Goal: Task Accomplishment & Management: Use online tool/utility

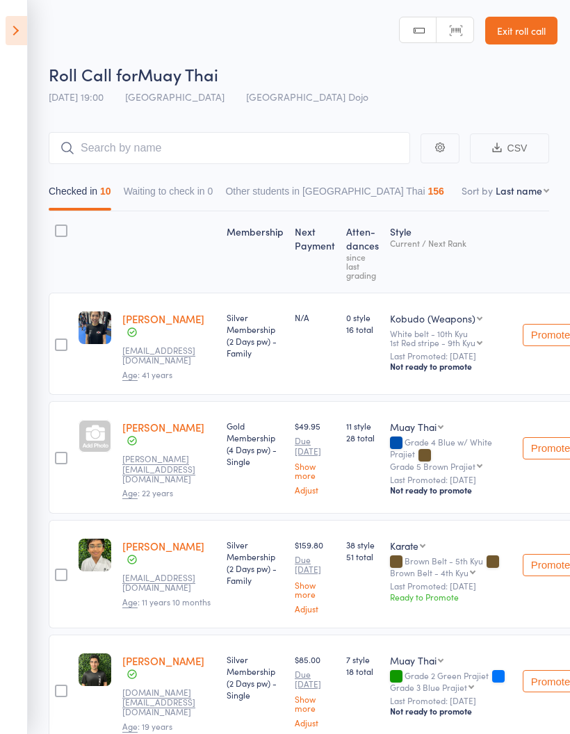
click at [10, 37] on icon at bounding box center [17, 30] width 22 height 29
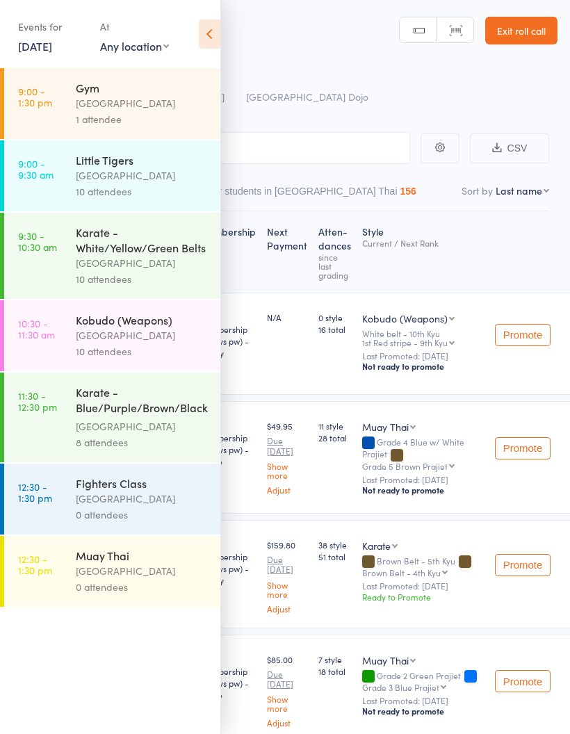
click at [164, 188] on div "10 attendees" at bounding box center [142, 191] width 133 height 16
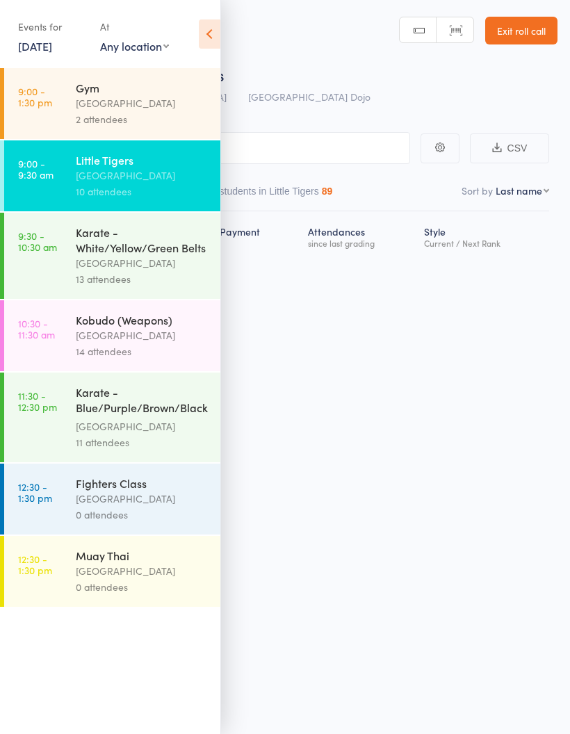
click at [215, 36] on icon at bounding box center [210, 33] width 22 height 29
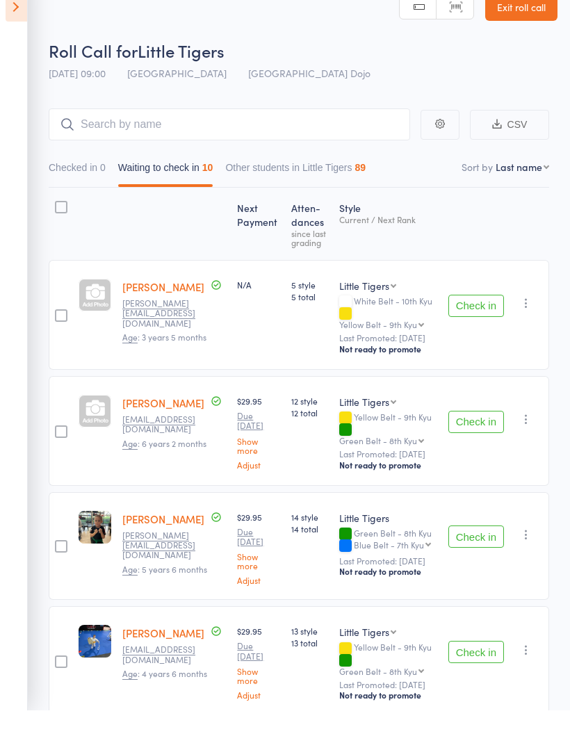
click at [477, 549] on button "Check in" at bounding box center [476, 560] width 56 height 22
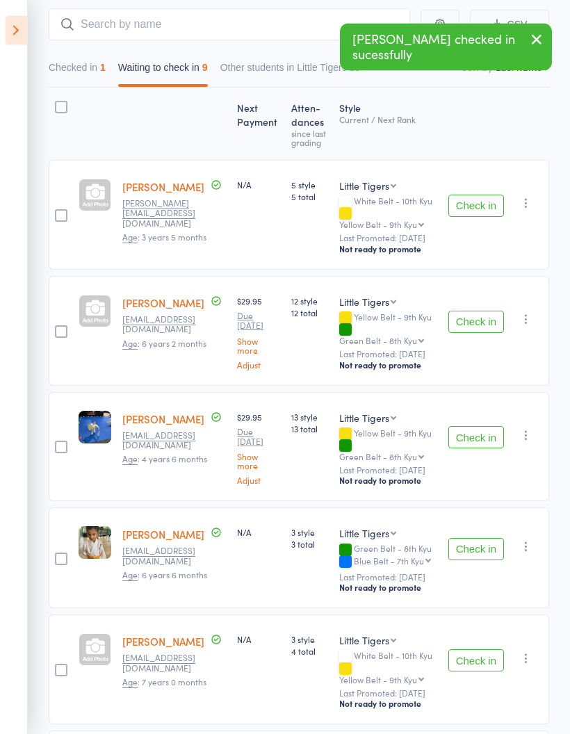
scroll to position [124, 0]
click at [477, 538] on button "Check in" at bounding box center [476, 549] width 56 height 22
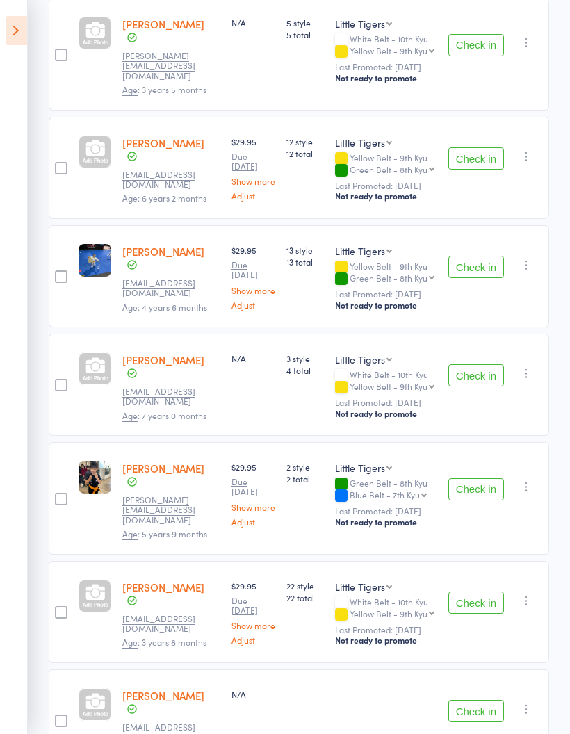
scroll to position [0, 0]
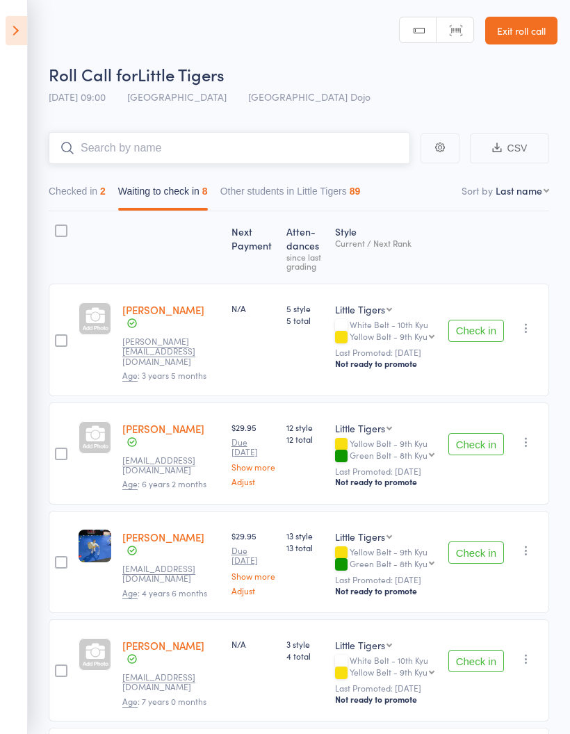
click at [349, 140] on input "search" at bounding box center [229, 148] width 361 height 32
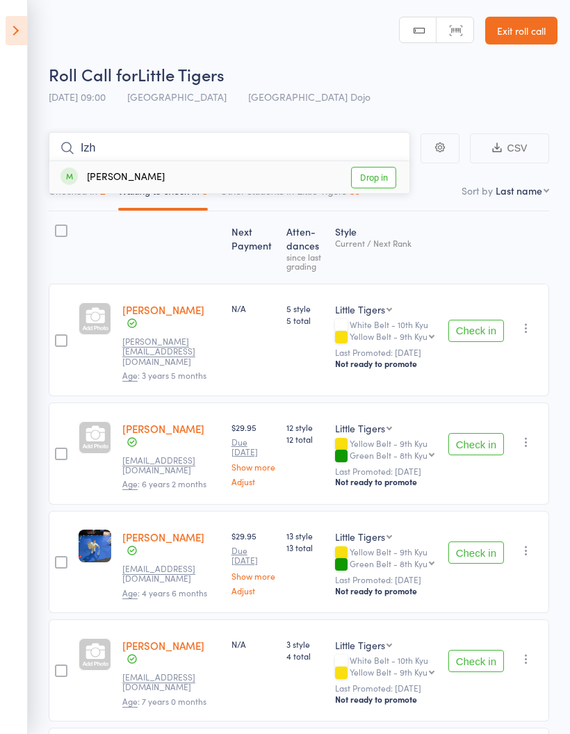
type input "Izh"
click at [370, 172] on link "Drop in" at bounding box center [373, 178] width 45 height 22
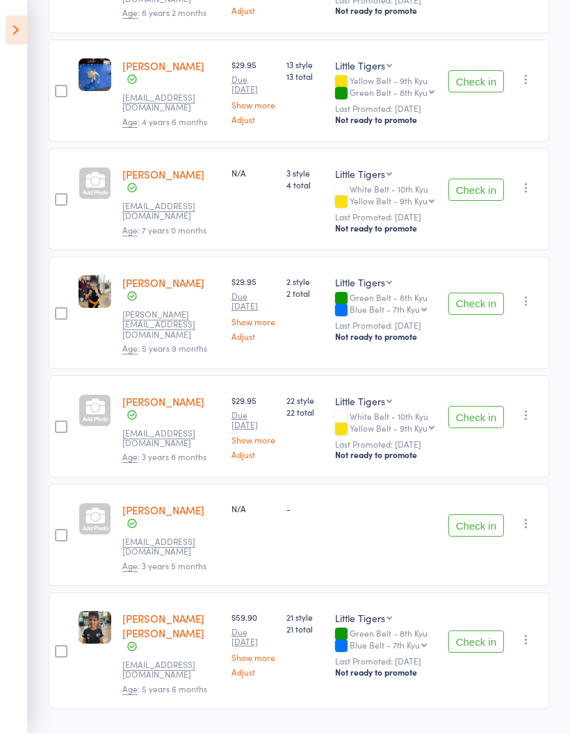
scroll to position [478, 0]
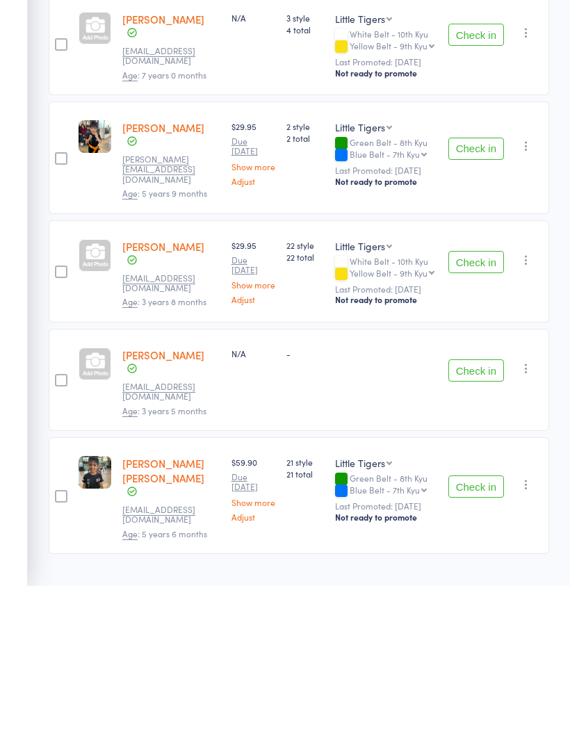
click at [148, 495] on link "[PERSON_NAME]" at bounding box center [163, 502] width 82 height 15
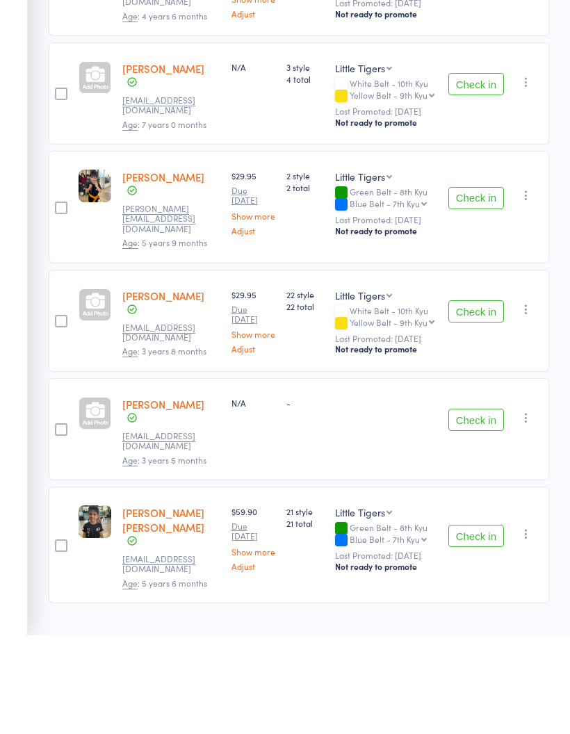
click at [487, 286] on button "Check in" at bounding box center [476, 297] width 56 height 22
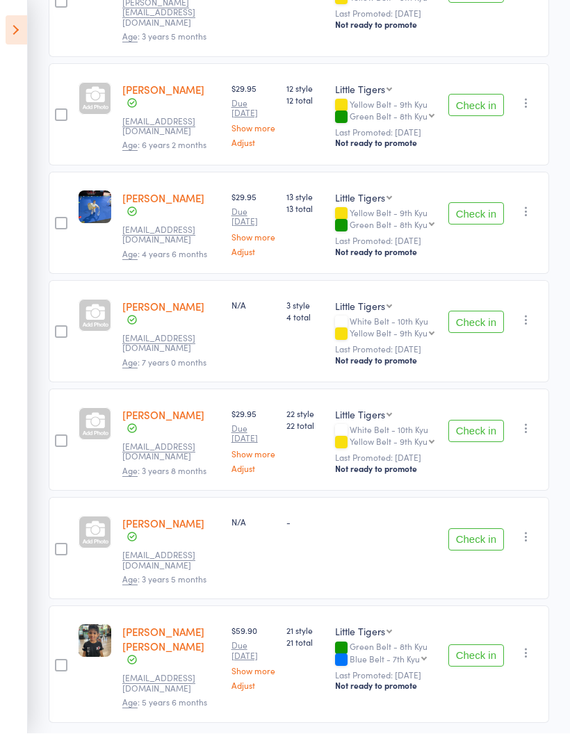
scroll to position [311, 0]
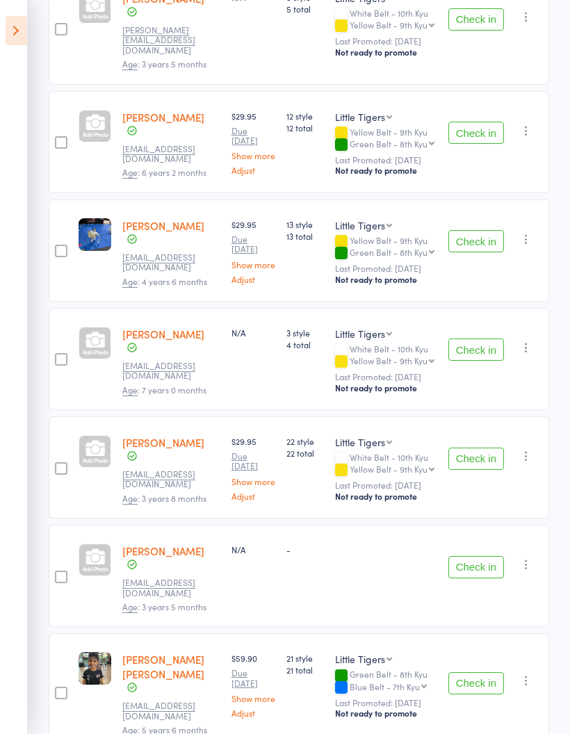
click at [466, 249] on button "Check in" at bounding box center [476, 241] width 56 height 22
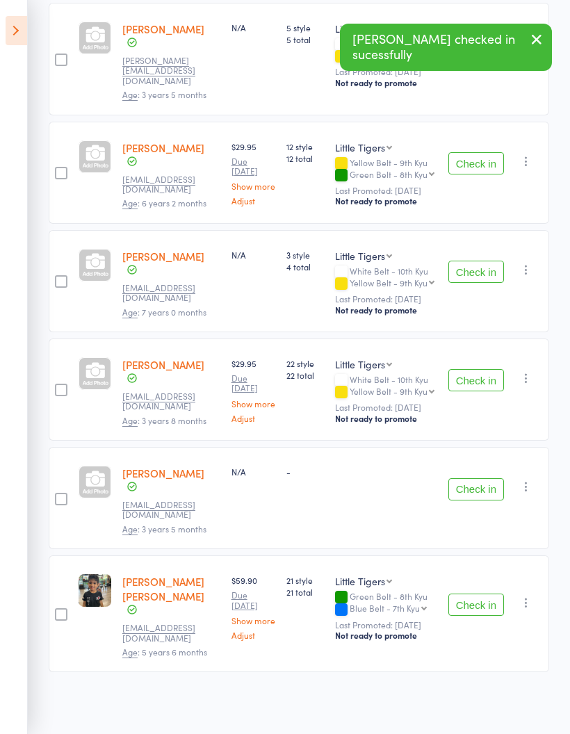
scroll to position [197, 0]
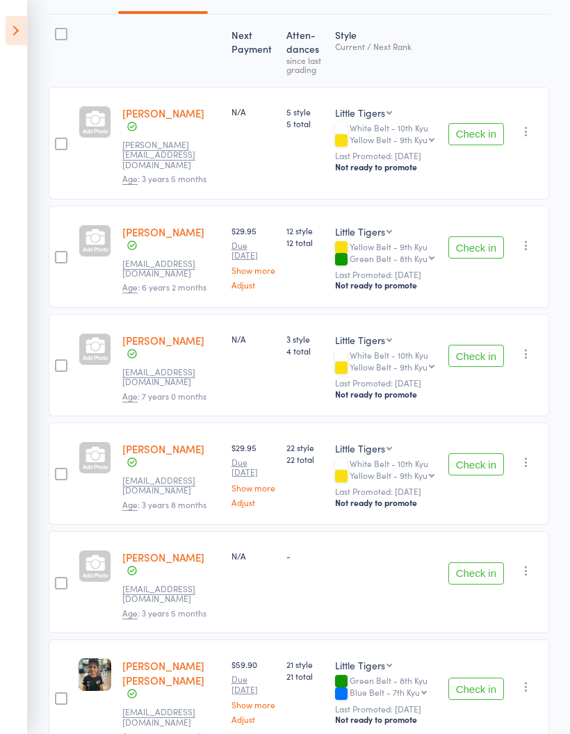
click at [469, 128] on button "Check in" at bounding box center [476, 134] width 56 height 22
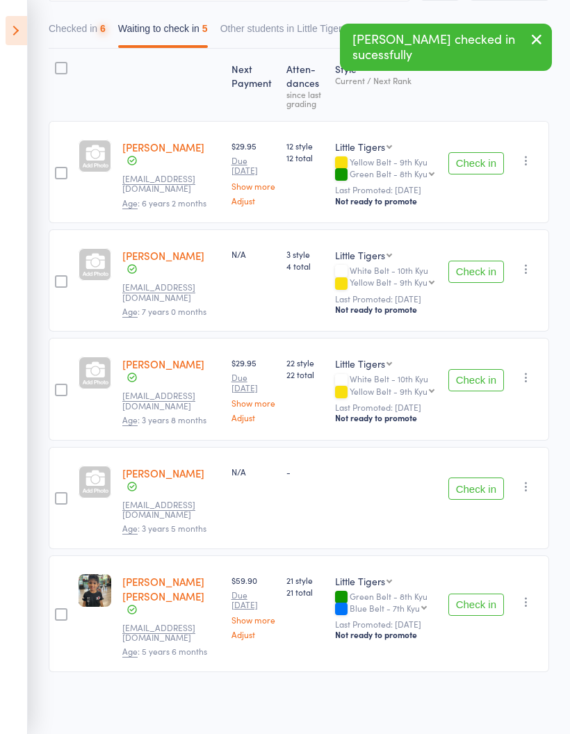
scroll to position [90, 0]
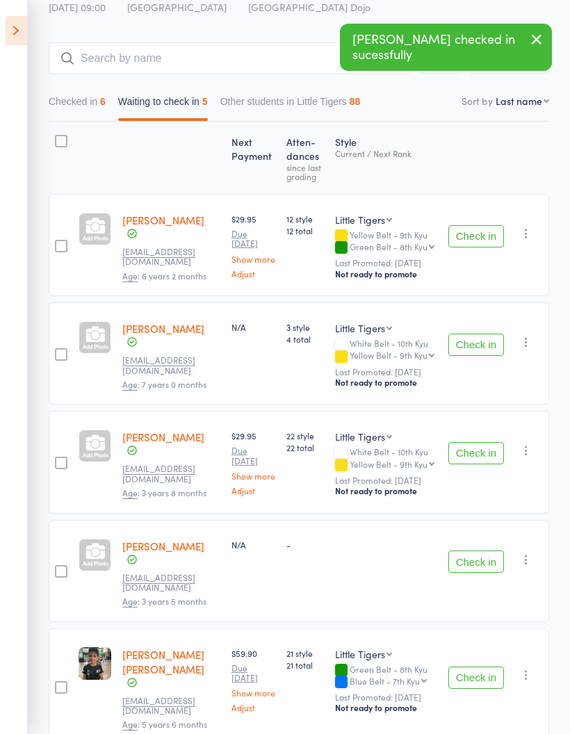
click at [485, 234] on button "Check in" at bounding box center [476, 236] width 56 height 22
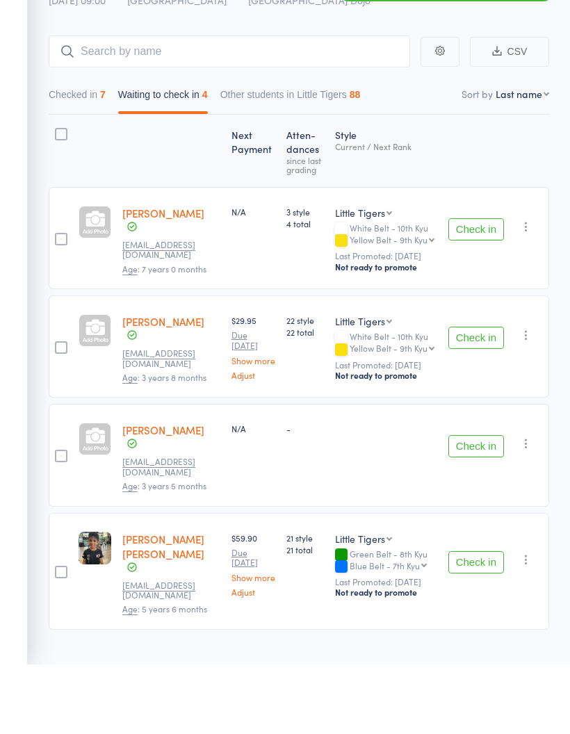
scroll to position [28, 0]
click at [482, 287] on button "Check in" at bounding box center [476, 298] width 56 height 22
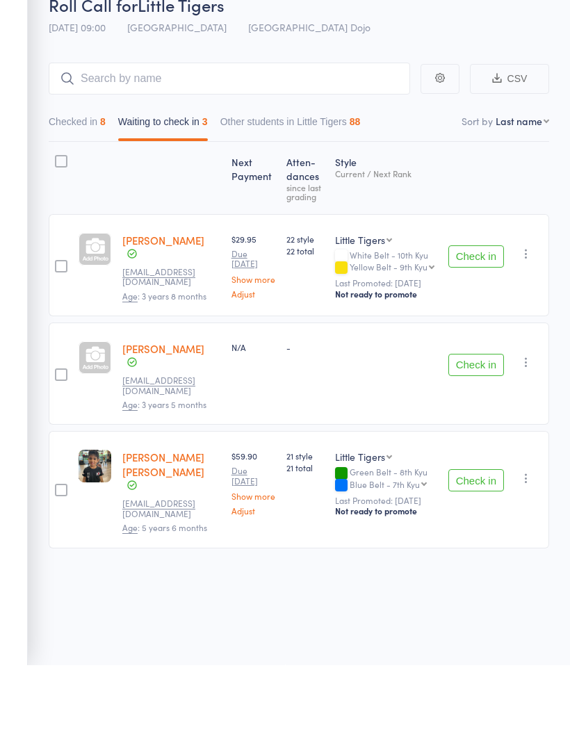
click at [486, 314] on button "Check in" at bounding box center [476, 325] width 56 height 22
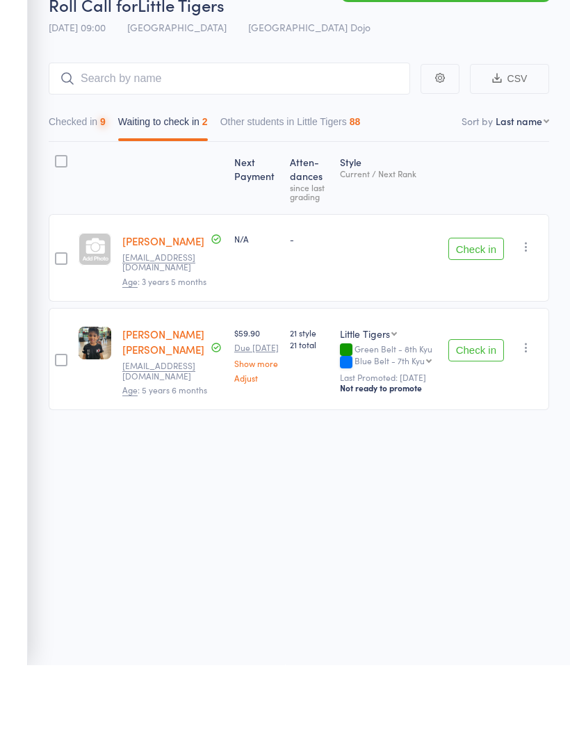
click at [482, 408] on button "Check in" at bounding box center [476, 419] width 56 height 22
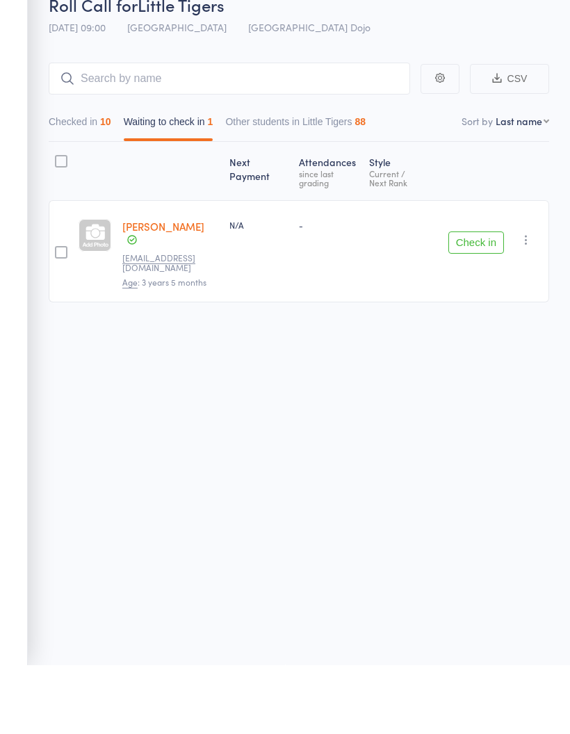
click at [68, 178] on button "Checked in 10" at bounding box center [80, 194] width 63 height 32
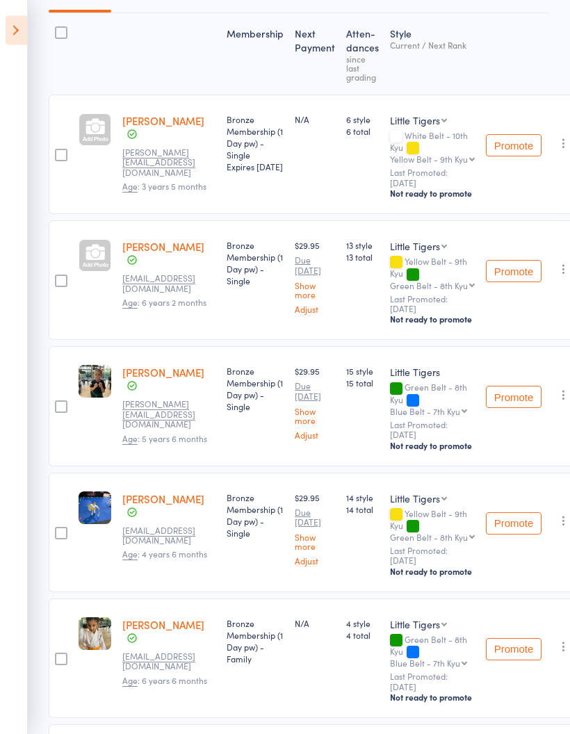
scroll to position [0, 0]
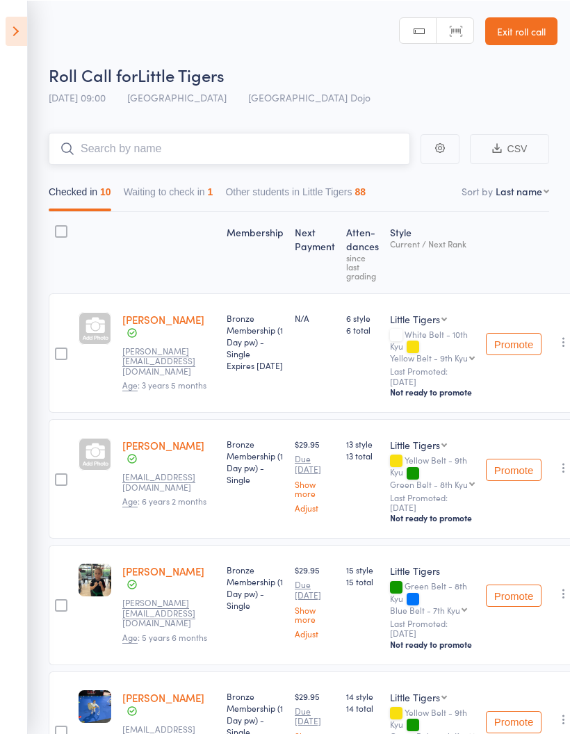
click at [249, 151] on input "search" at bounding box center [229, 148] width 361 height 32
click at [245, 145] on input "search" at bounding box center [229, 148] width 361 height 32
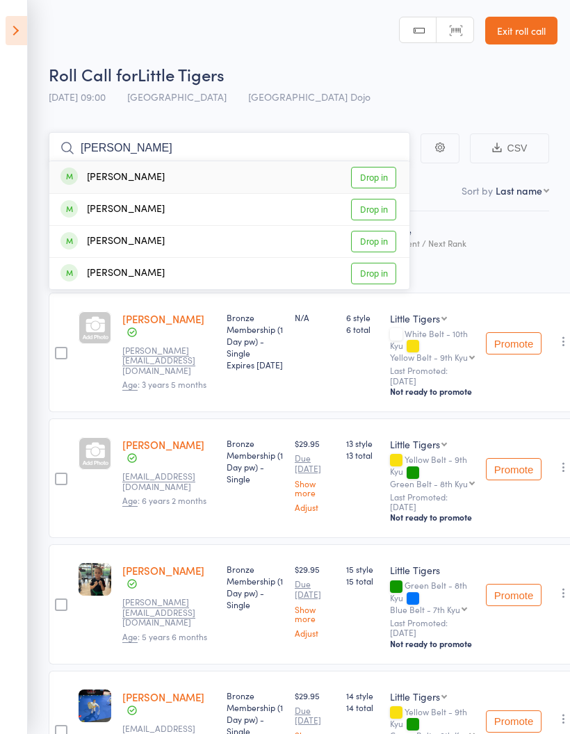
type input "[PERSON_NAME]"
click at [372, 178] on link "Drop in" at bounding box center [373, 178] width 45 height 22
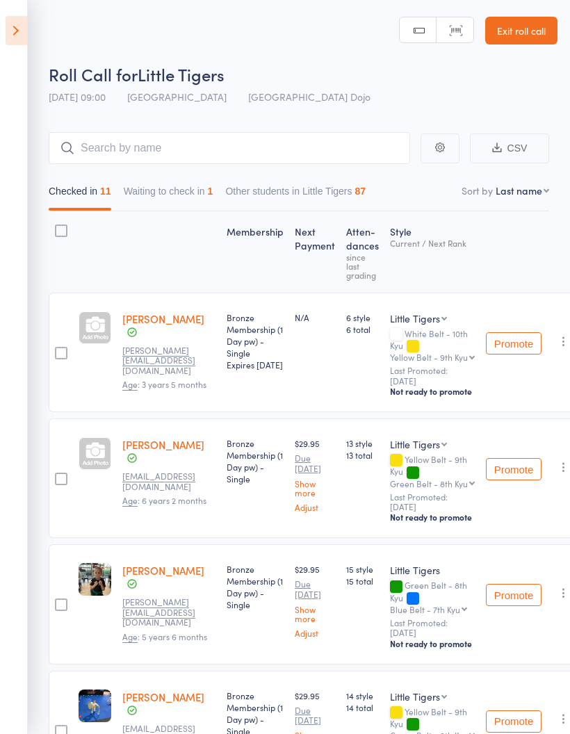
click at [522, 197] on select "First name Last name Birthday [DATE]? Behind on payments? Check in time Next pa…" at bounding box center [522, 190] width 54 height 14
select select "10"
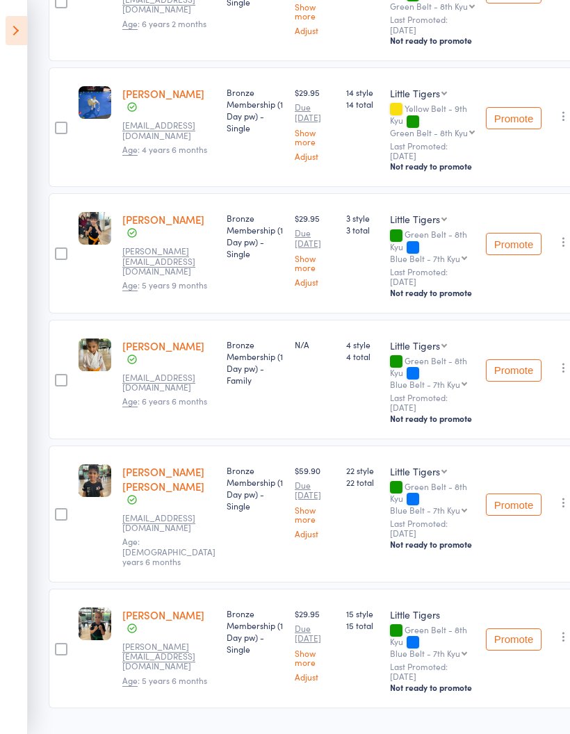
scroll to position [995, 0]
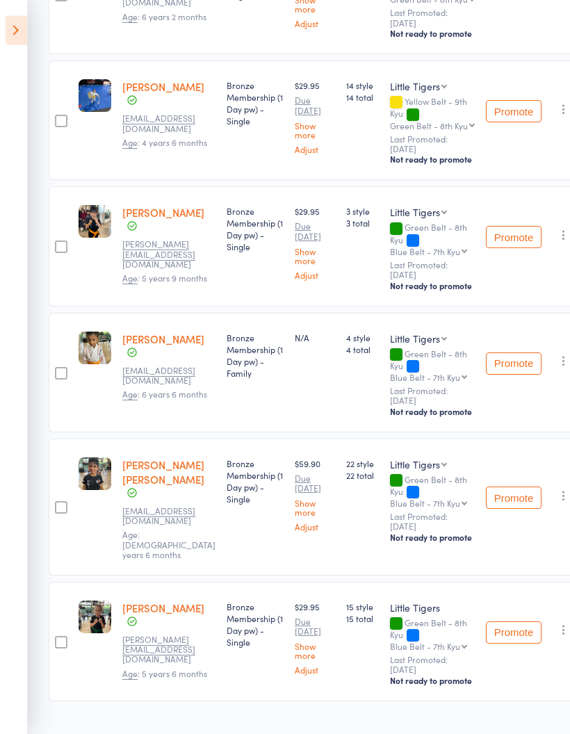
click at [53, 254] on div at bounding box center [61, 247] width 24 height 120
click at [55, 253] on label at bounding box center [61, 247] width 13 height 15
click at [58, 242] on input "checkbox" at bounding box center [58, 242] width 0 height 0
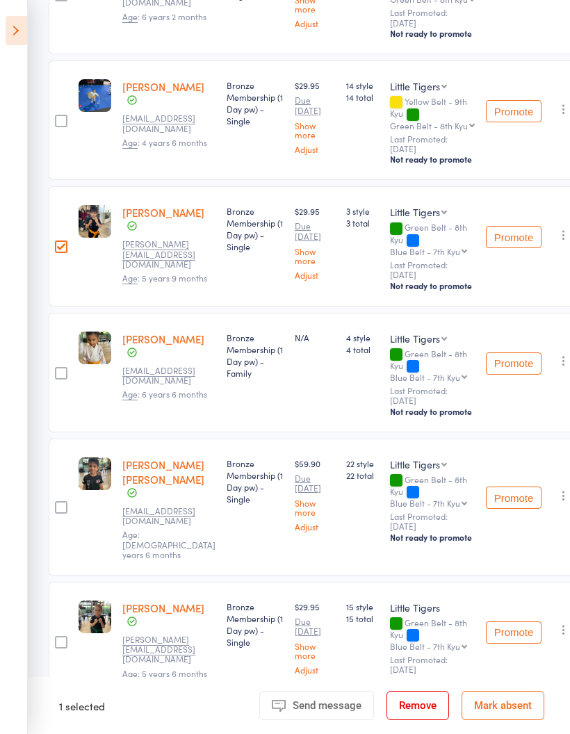
click at [61, 249] on div at bounding box center [61, 246] width 13 height 13
click at [58, 242] on input "checkbox" at bounding box center [58, 242] width 0 height 0
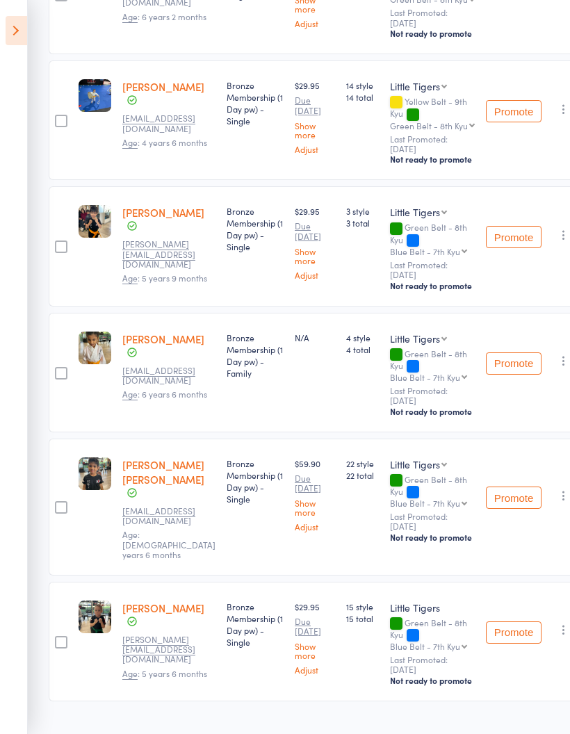
click at [50, 245] on div at bounding box center [61, 246] width 24 height 120
click at [60, 247] on div at bounding box center [61, 246] width 13 height 13
click at [58, 242] on input "checkbox" at bounding box center [58, 242] width 0 height 0
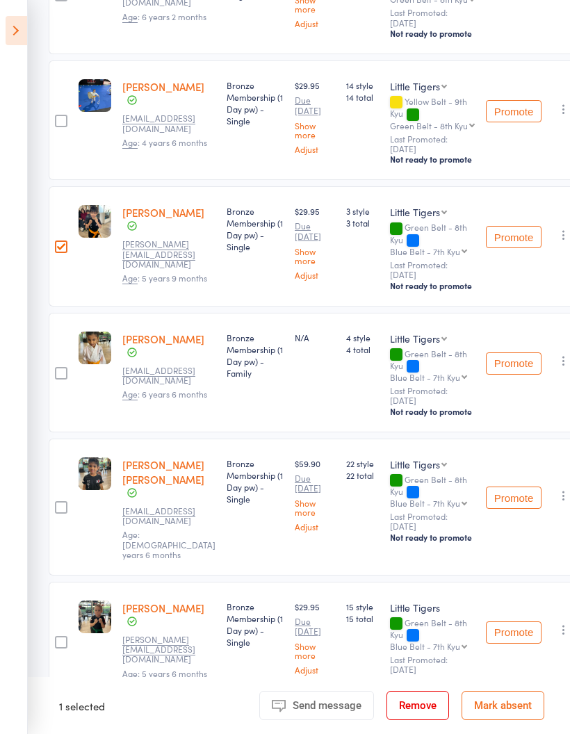
click at [63, 367] on div at bounding box center [61, 373] width 13 height 13
click at [58, 369] on input "checkbox" at bounding box center [58, 369] width 0 height 0
click at [60, 501] on div at bounding box center [61, 507] width 13 height 13
click at [58, 503] on input "checkbox" at bounding box center [58, 503] width 0 height 0
click at [55, 636] on div at bounding box center [61, 642] width 13 height 13
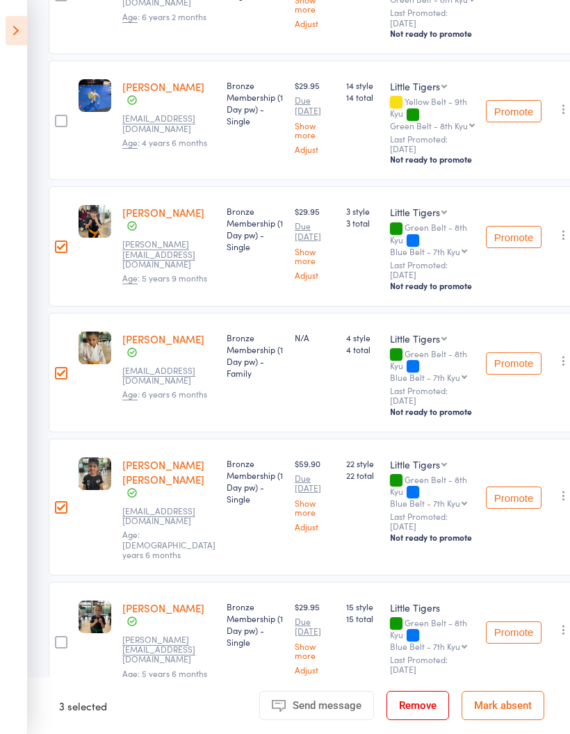
click at [58, 638] on input "checkbox" at bounding box center [58, 638] width 0 height 0
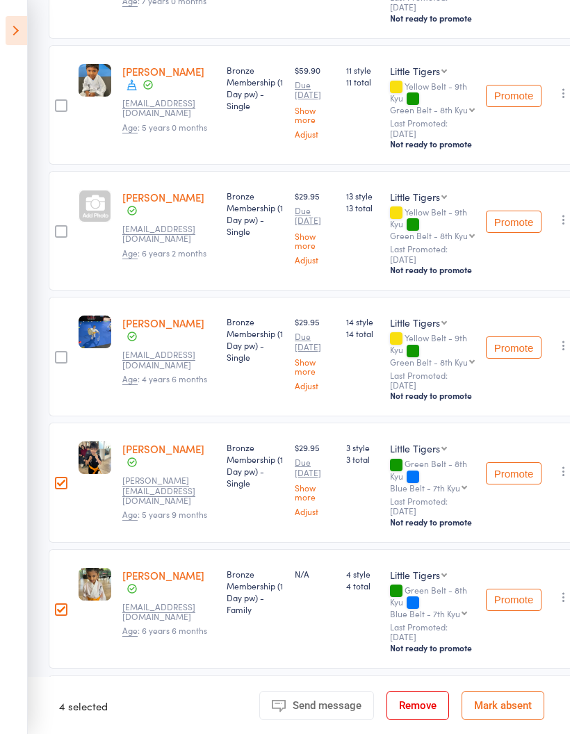
scroll to position [741, 0]
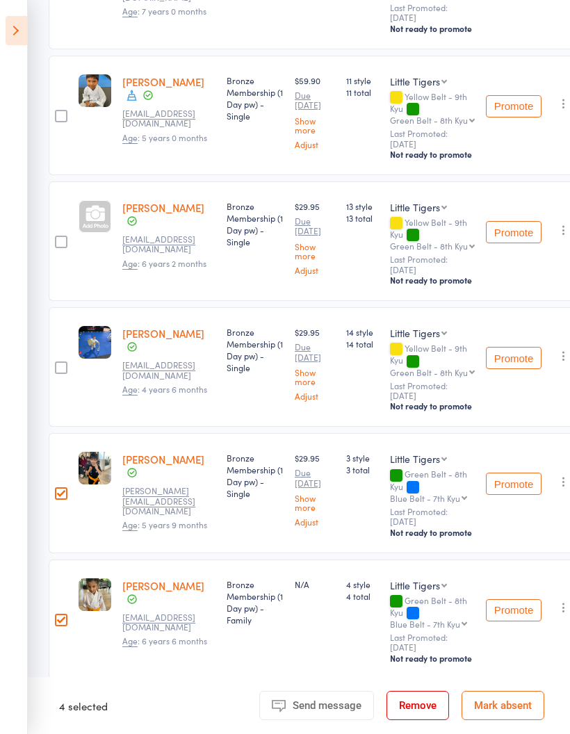
click at [60, 236] on div at bounding box center [61, 242] width 13 height 13
click at [58, 238] on input "checkbox" at bounding box center [58, 238] width 0 height 0
click at [56, 362] on div at bounding box center [61, 367] width 13 height 13
click at [58, 363] on input "checkbox" at bounding box center [58, 363] width 0 height 0
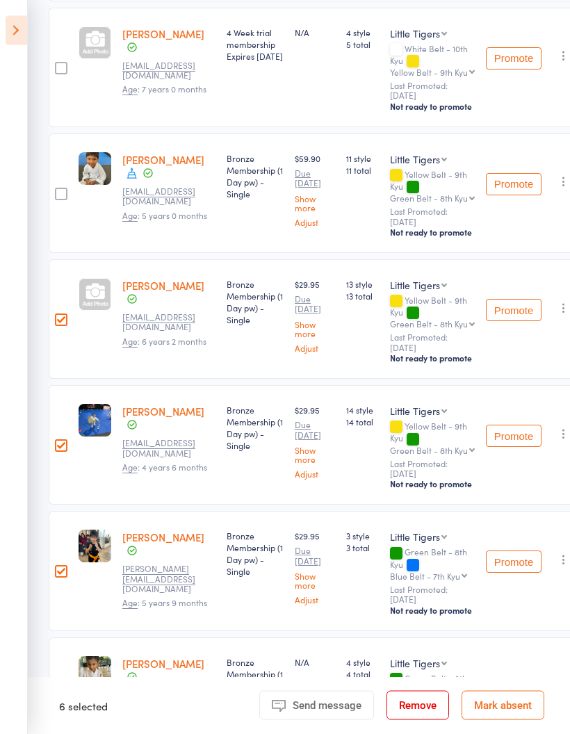
click at [58, 199] on div at bounding box center [61, 194] width 13 height 13
click at [58, 190] on input "checkbox" at bounding box center [58, 190] width 0 height 0
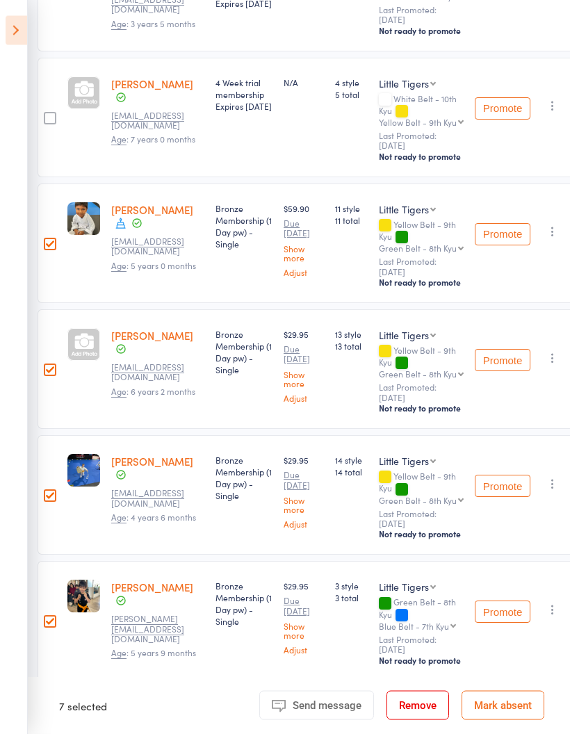
scroll to position [614, 11]
click at [54, 494] on div at bounding box center [50, 494] width 13 height 13
click at [47, 491] on input "checkbox" at bounding box center [47, 491] width 0 height 0
click at [44, 373] on div at bounding box center [50, 369] width 13 height 13
click at [47, 365] on input "checkbox" at bounding box center [47, 365] width 0 height 0
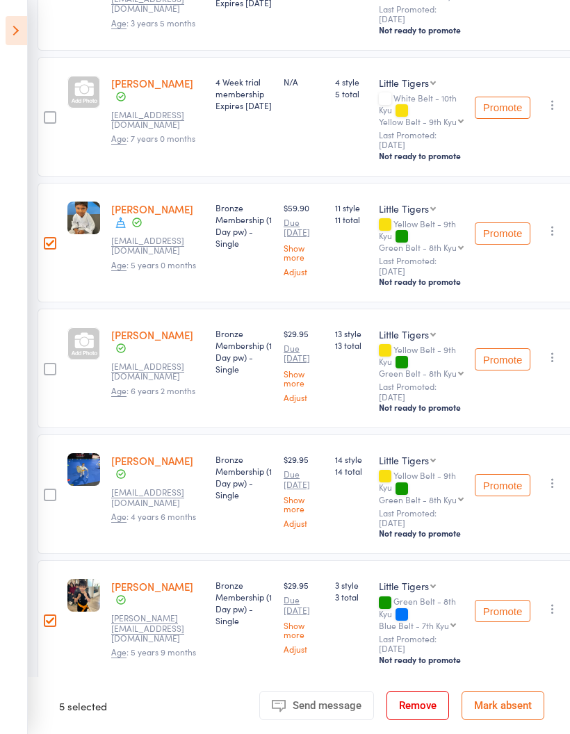
click at [53, 239] on div at bounding box center [50, 243] width 13 height 13
click at [47, 239] on input "checkbox" at bounding box center [47, 239] width 0 height 0
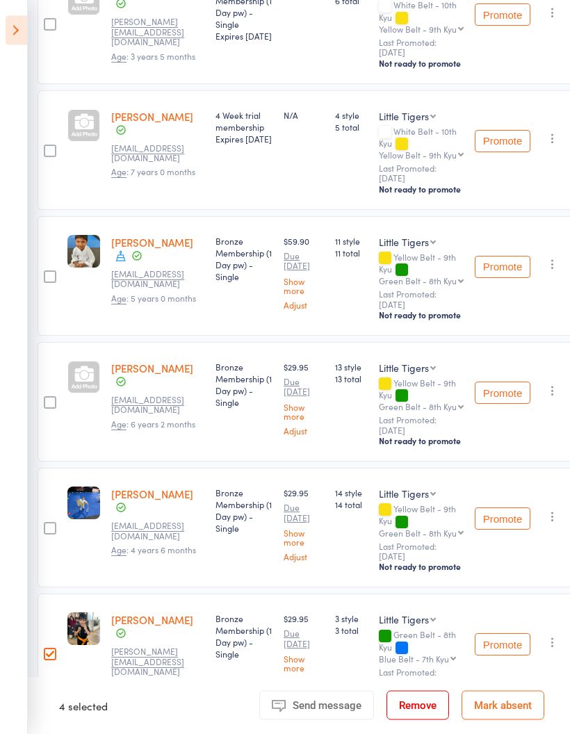
scroll to position [580, 11]
click at [47, 259] on div at bounding box center [50, 276] width 24 height 120
click at [54, 279] on div at bounding box center [50, 276] width 13 height 13
click at [47, 272] on input "checkbox" at bounding box center [47, 272] width 0 height 0
click at [54, 529] on div at bounding box center [50, 528] width 13 height 13
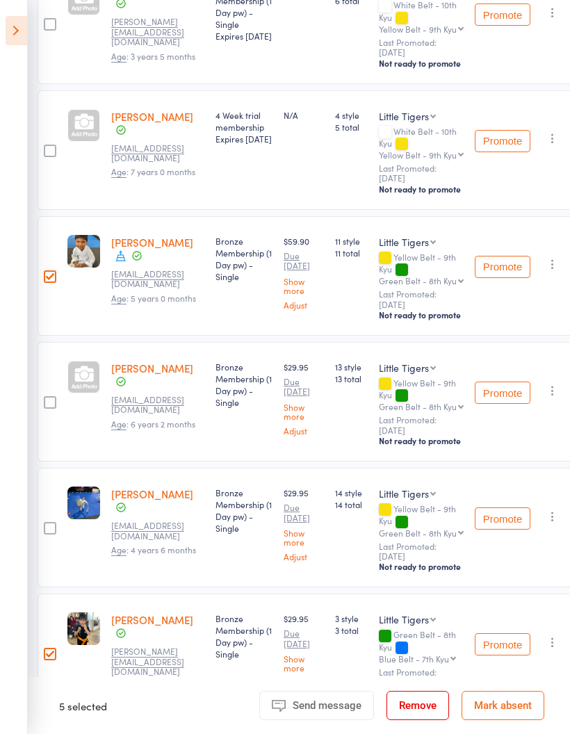
click at [47, 524] on input "checkbox" at bounding box center [47, 524] width 0 height 0
click at [54, 396] on div at bounding box center [50, 402] width 13 height 13
click at [47, 398] on input "checkbox" at bounding box center [47, 398] width 0 height 0
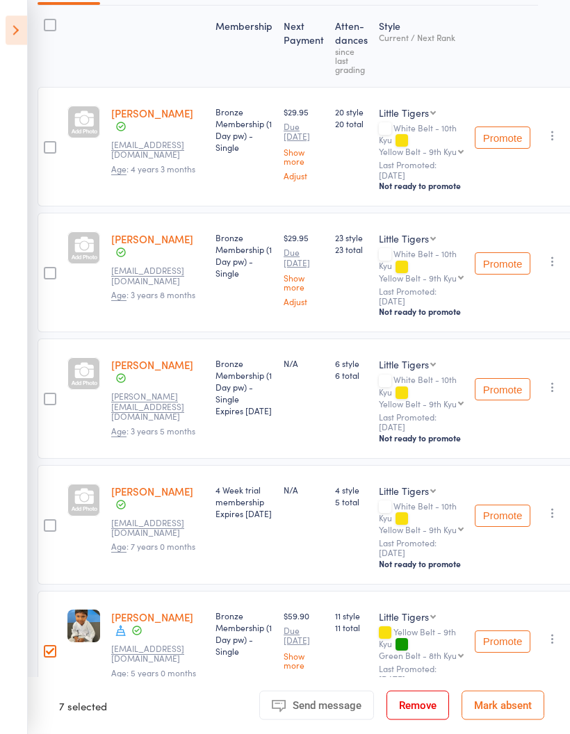
scroll to position [0, 11]
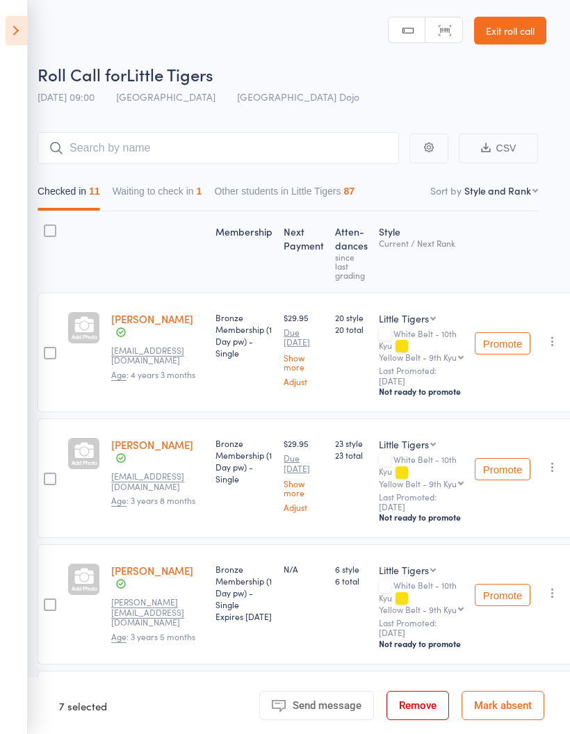
click at [43, 247] on strong at bounding box center [50, 251] width 24 height 69
click at [55, 227] on div at bounding box center [50, 230] width 13 height 13
click at [47, 227] on input "checkbox" at bounding box center [47, 227] width 0 height 0
click at [51, 233] on div at bounding box center [50, 230] width 13 height 13
click at [47, 227] on input "checkbox" at bounding box center [47, 227] width 0 height 0
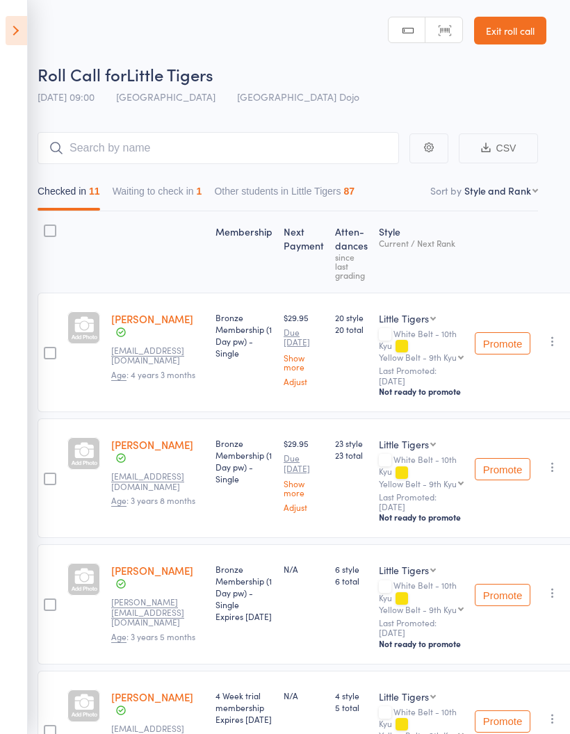
click at [19, 32] on icon at bounding box center [17, 30] width 22 height 29
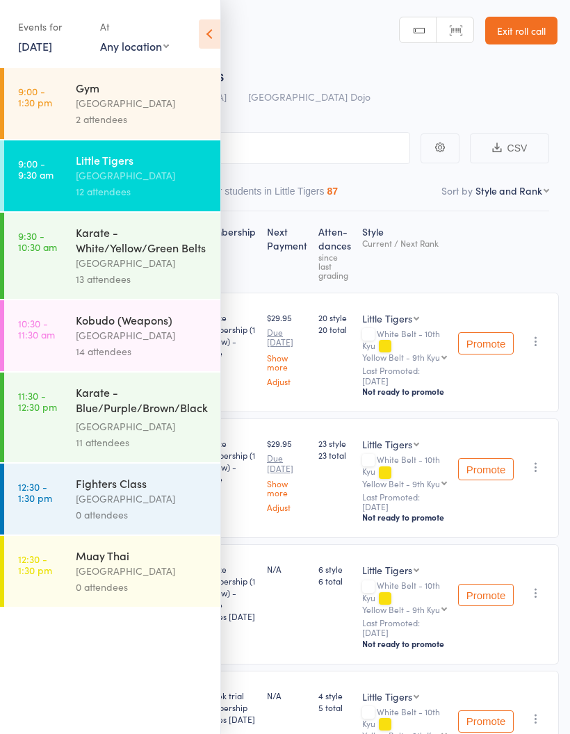
click at [145, 252] on div "Karate - White/Yellow/Green Belts" at bounding box center [142, 239] width 133 height 31
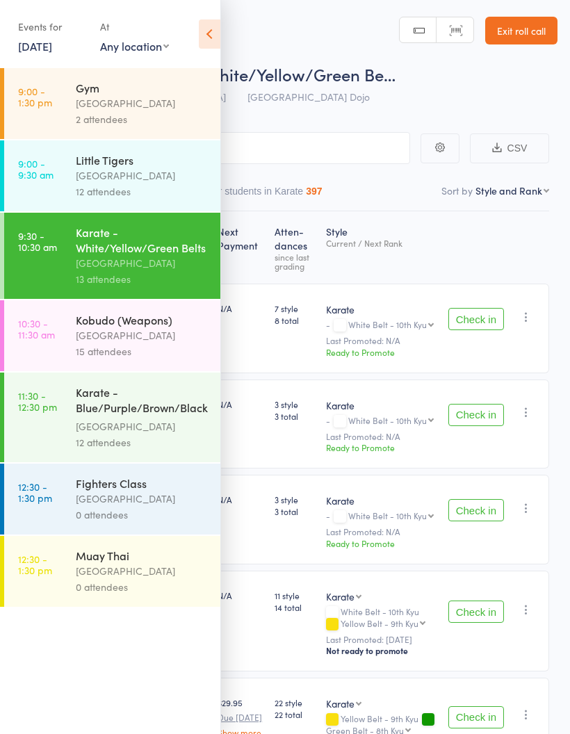
click at [214, 22] on icon at bounding box center [210, 33] width 22 height 29
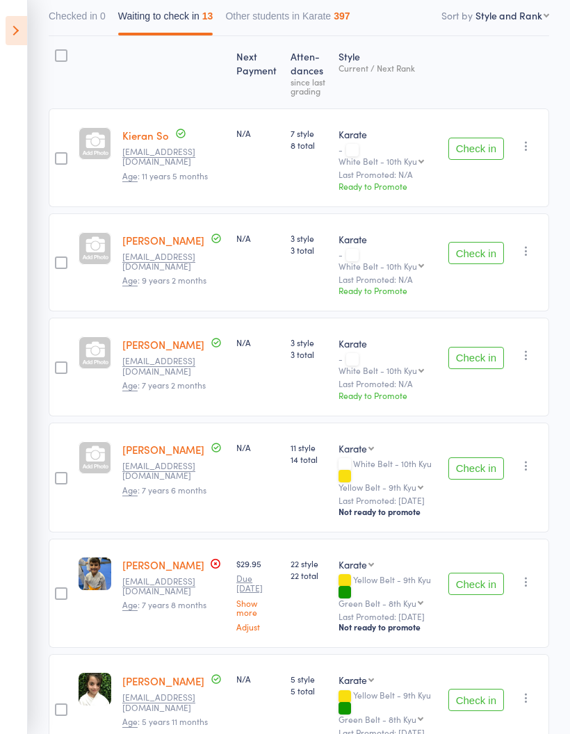
scroll to position [170, 0]
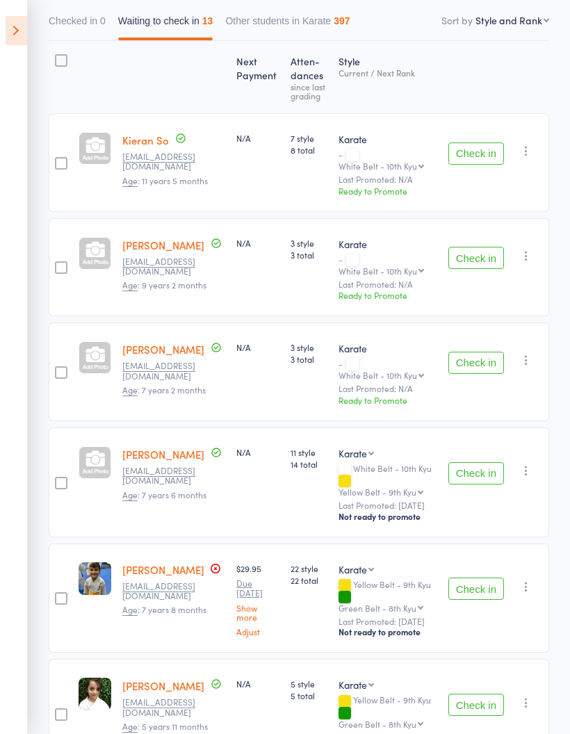
click at [15, 30] on icon at bounding box center [17, 30] width 22 height 29
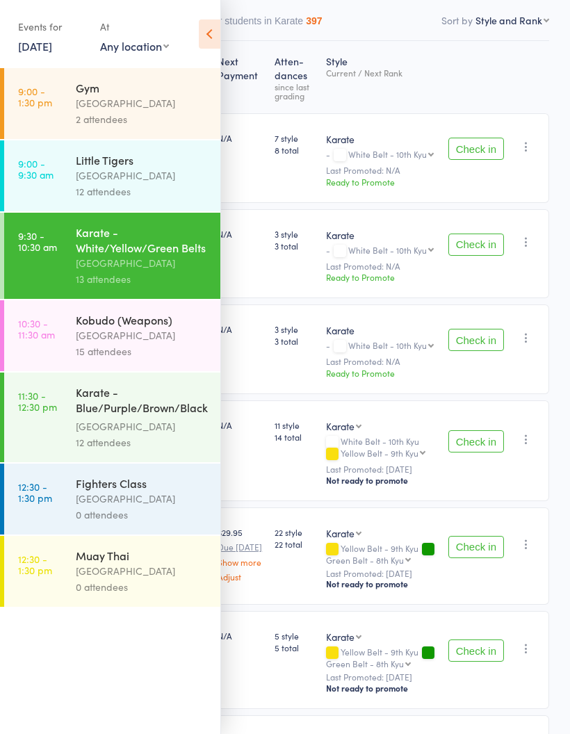
click at [156, 176] on div "[GEOGRAPHIC_DATA]" at bounding box center [142, 175] width 133 height 16
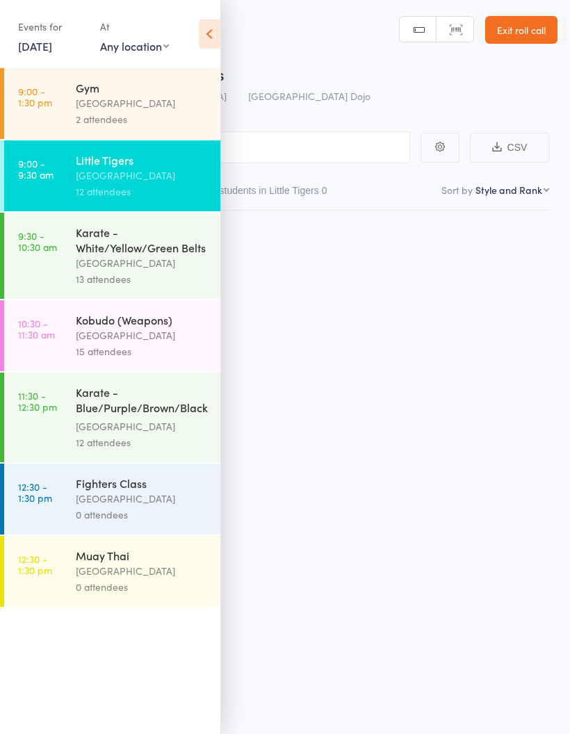
scroll to position [10, 0]
click at [213, 31] on icon at bounding box center [210, 33] width 22 height 29
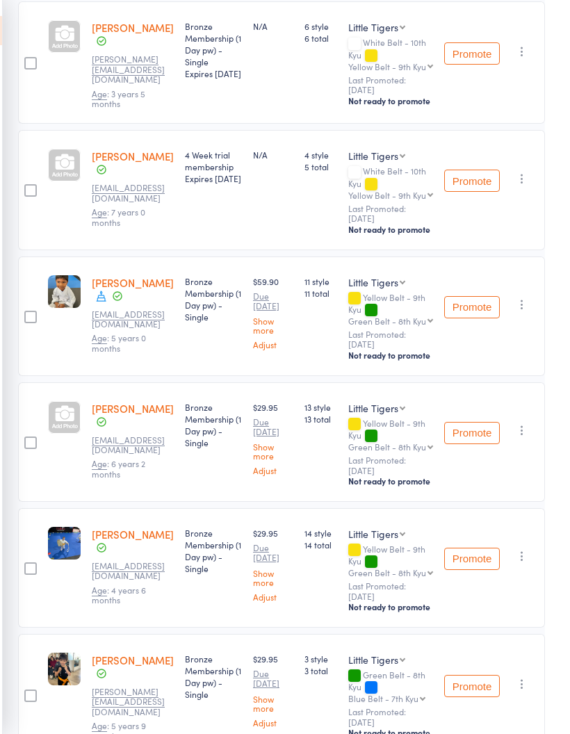
scroll to position [0, 11]
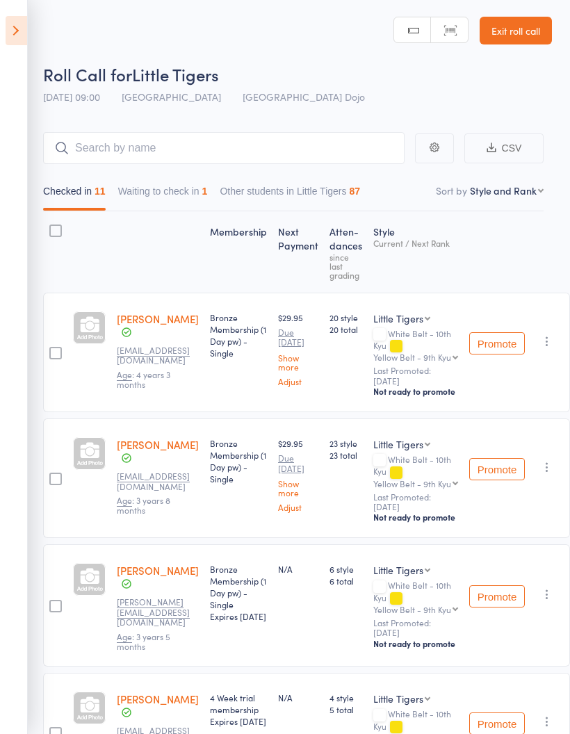
click at [16, 38] on icon at bounding box center [17, 30] width 22 height 29
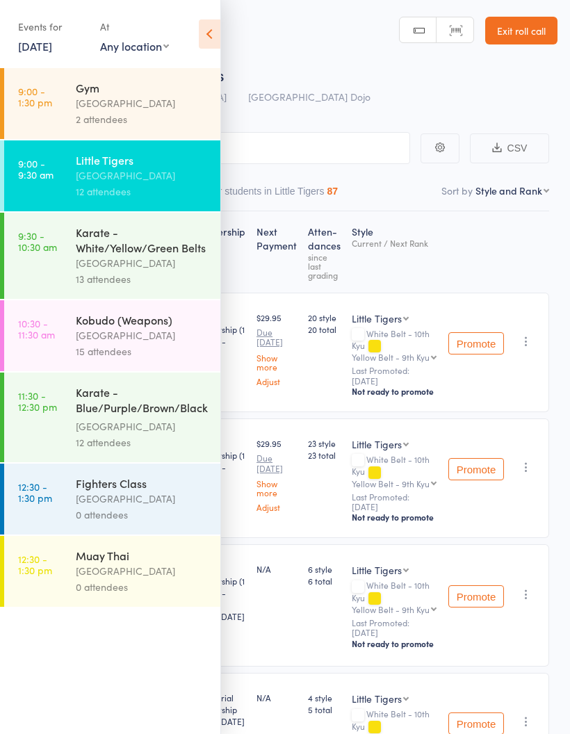
click at [168, 255] on div "Karate - White/Yellow/Green Belts" at bounding box center [142, 239] width 133 height 31
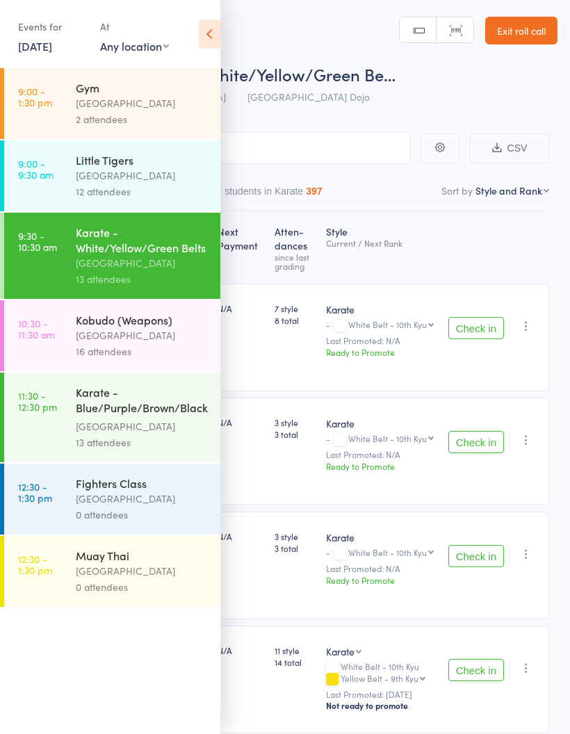
click at [217, 35] on icon at bounding box center [210, 33] width 22 height 29
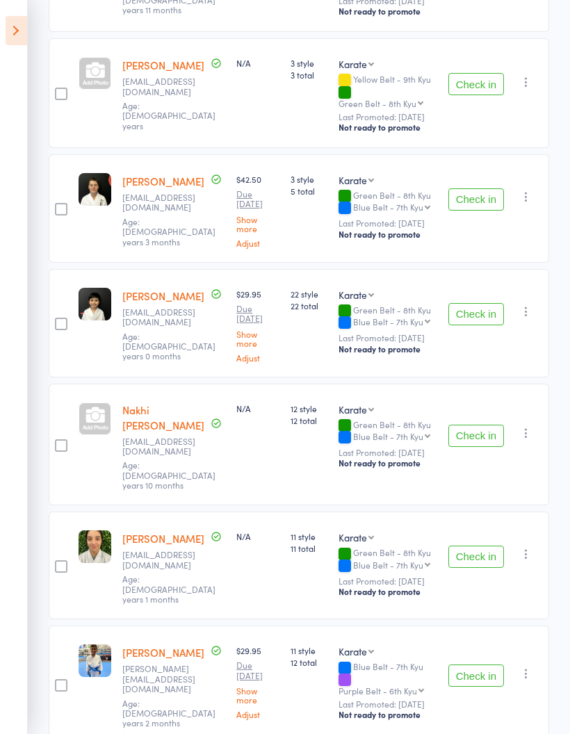
scroll to position [999, 0]
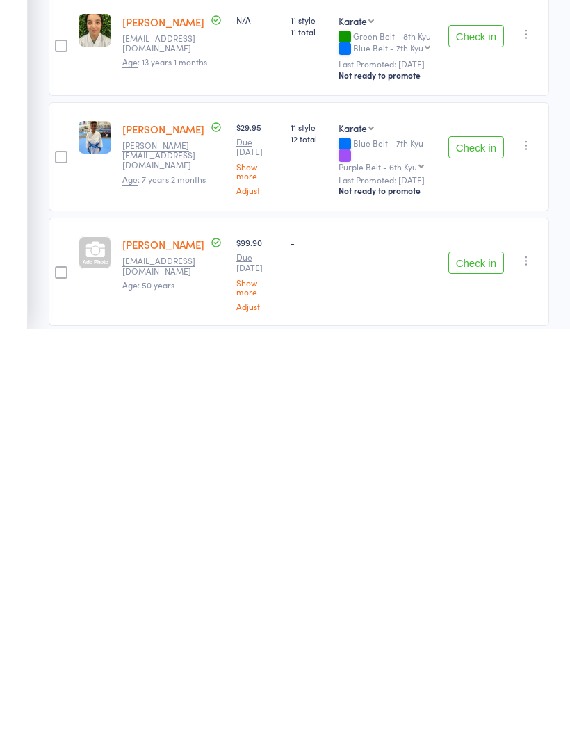
click at [475, 541] on button "Check in" at bounding box center [476, 552] width 56 height 22
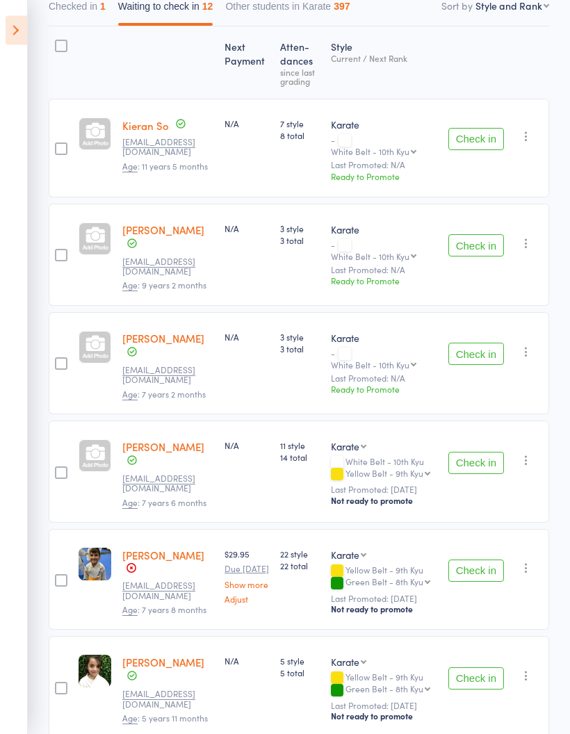
scroll to position [0, 0]
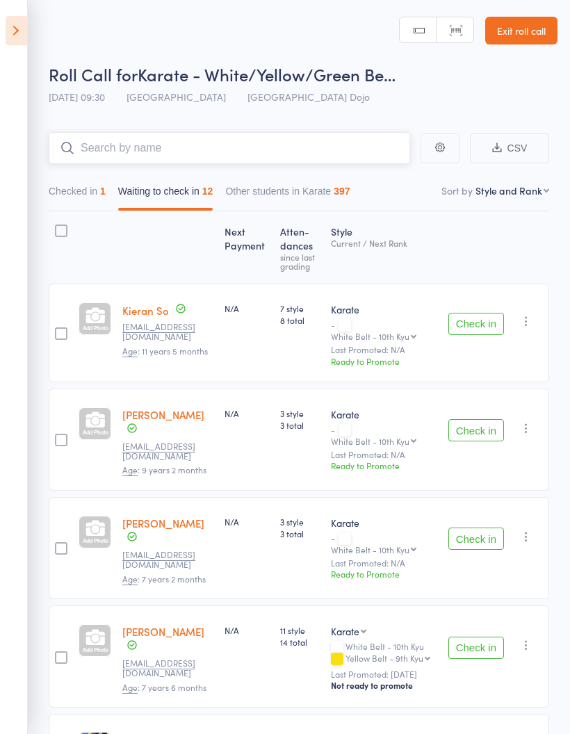
click at [315, 149] on input "search" at bounding box center [229, 148] width 361 height 32
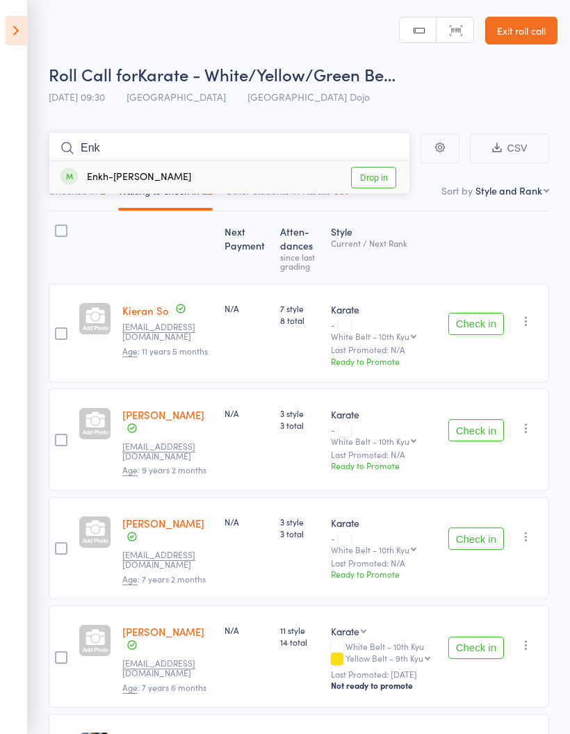
type input "Enk"
click at [384, 172] on link "Drop in" at bounding box center [373, 178] width 45 height 22
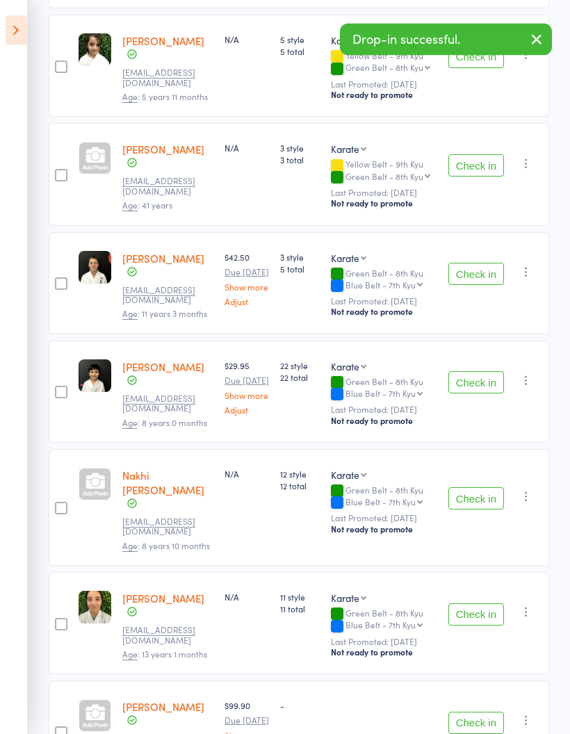
scroll to position [885, 0]
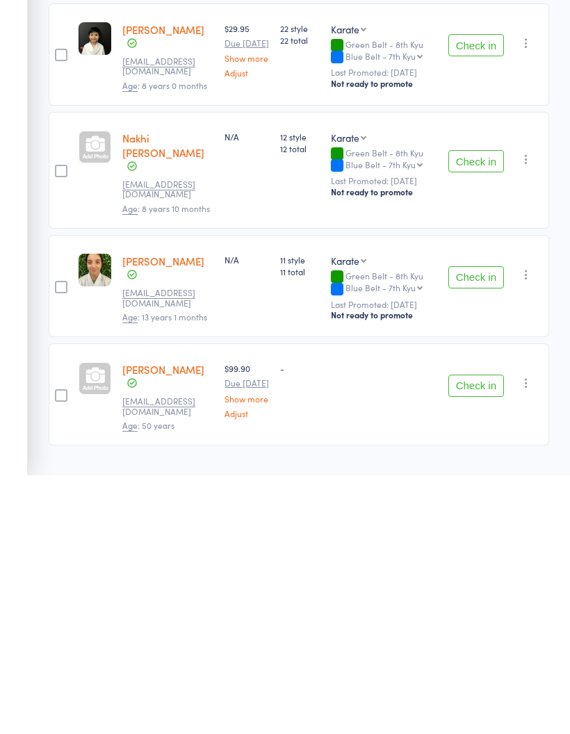
click at [483, 409] on button "Check in" at bounding box center [476, 420] width 56 height 22
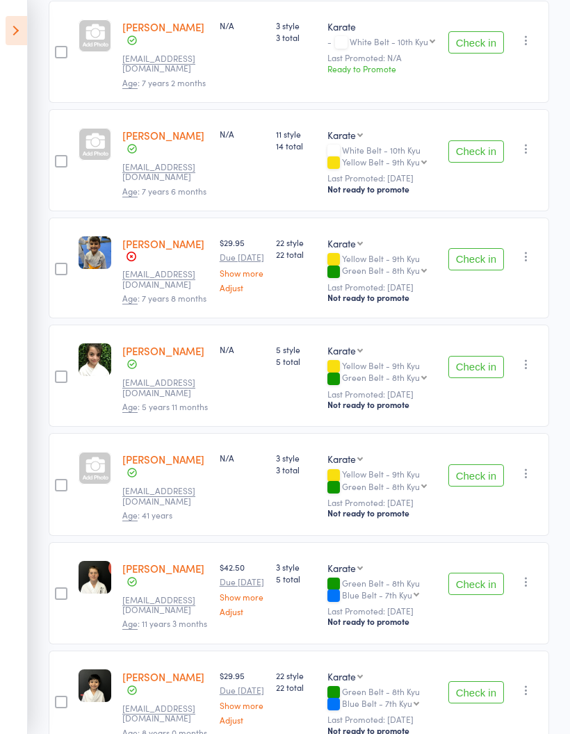
scroll to position [521, 0]
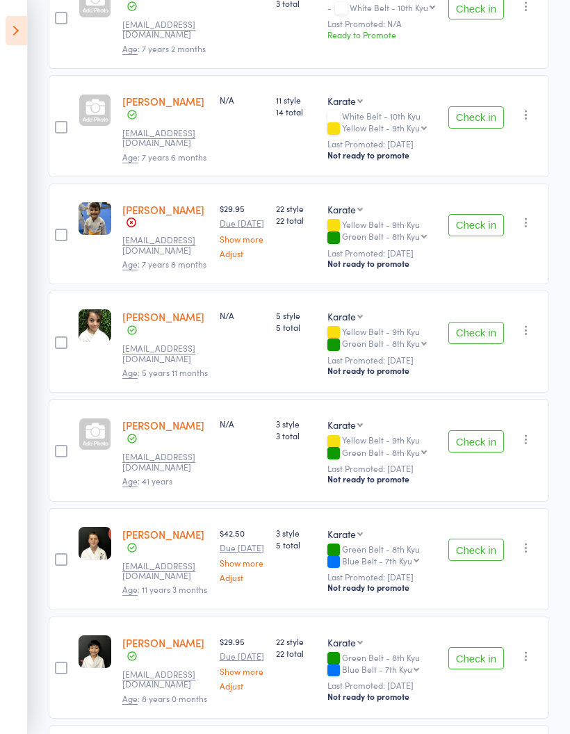
click at [477, 538] on button "Check in" at bounding box center [476, 549] width 56 height 22
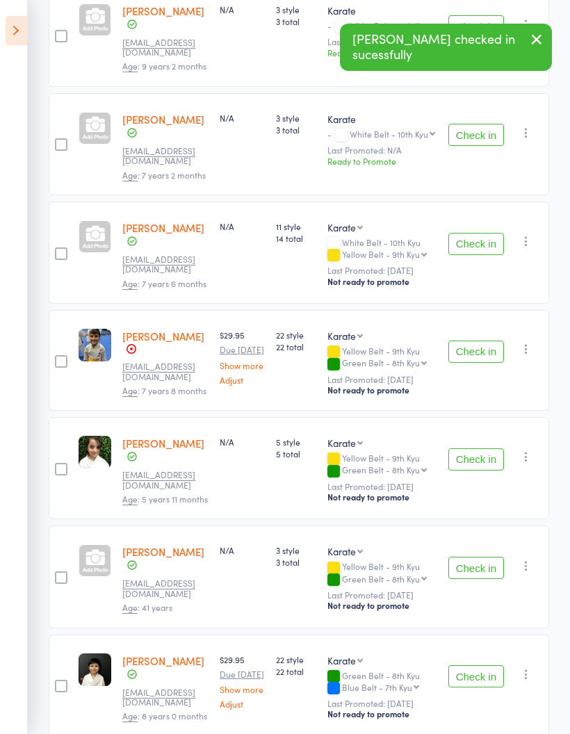
scroll to position [0, 0]
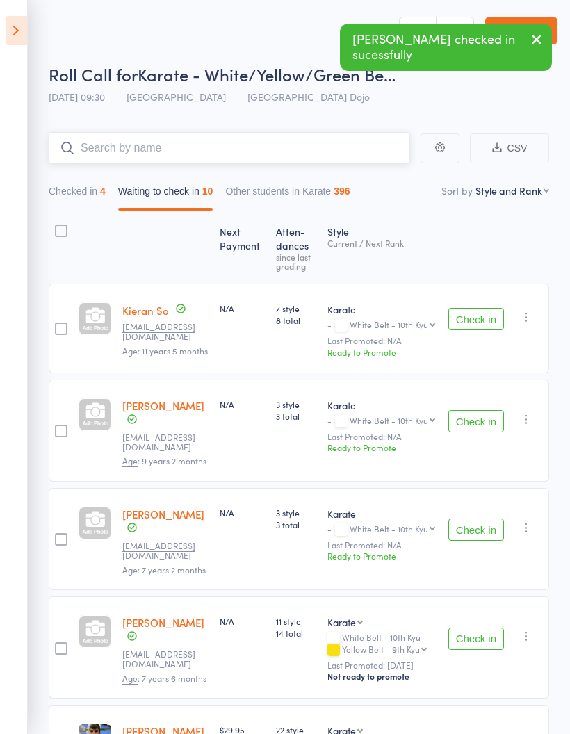
click at [260, 151] on input "search" at bounding box center [229, 148] width 361 height 32
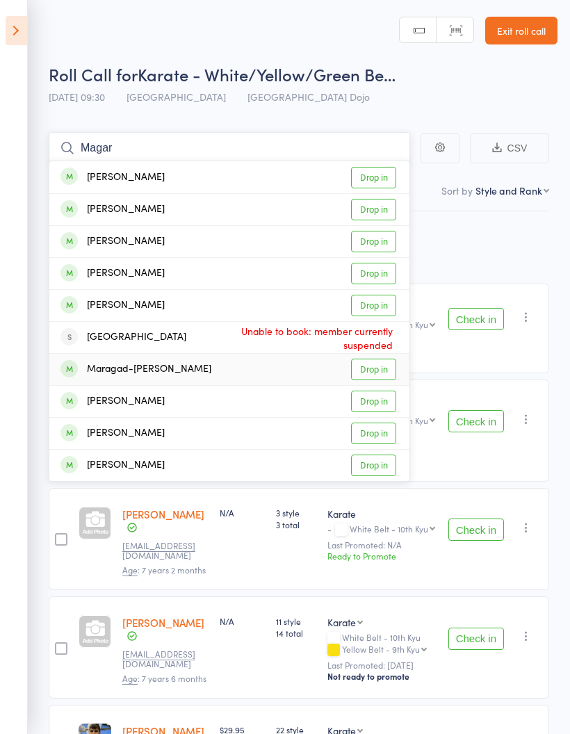
type input "Magar"
click at [366, 368] on link "Drop in" at bounding box center [373, 370] width 45 height 22
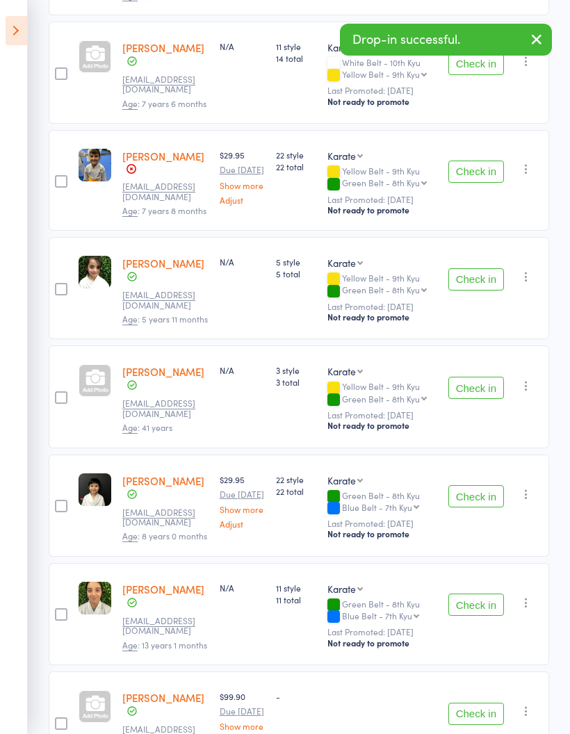
scroll to position [666, 0]
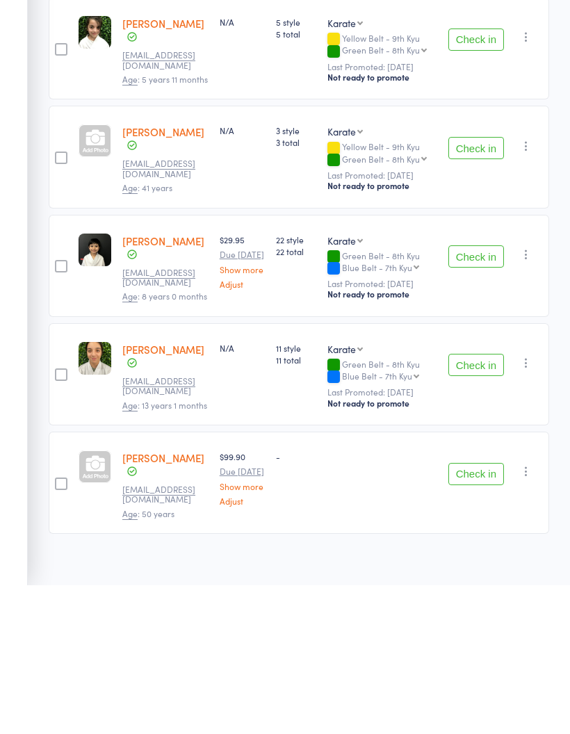
click at [468, 502] on button "Check in" at bounding box center [476, 513] width 56 height 22
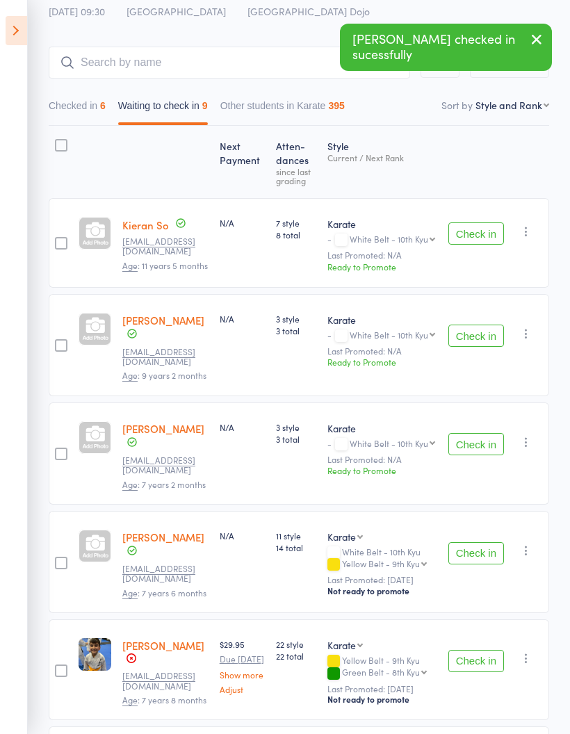
scroll to position [66, 0]
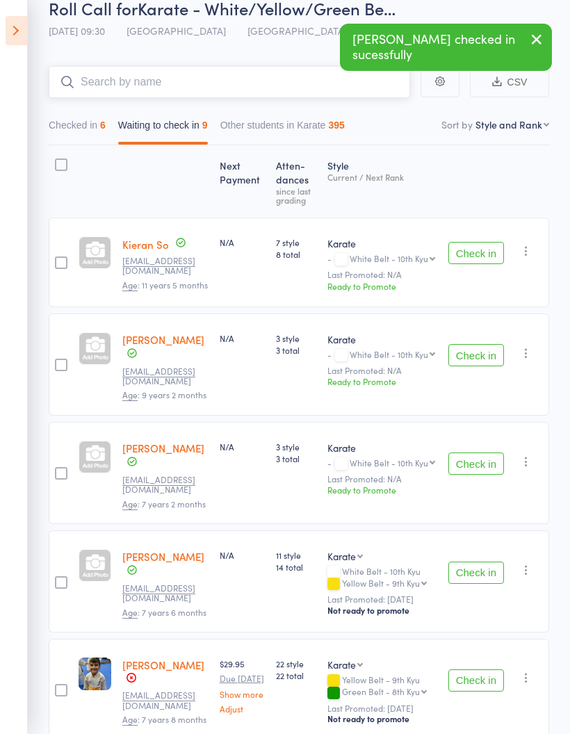
click at [258, 85] on input "search" at bounding box center [229, 82] width 361 height 32
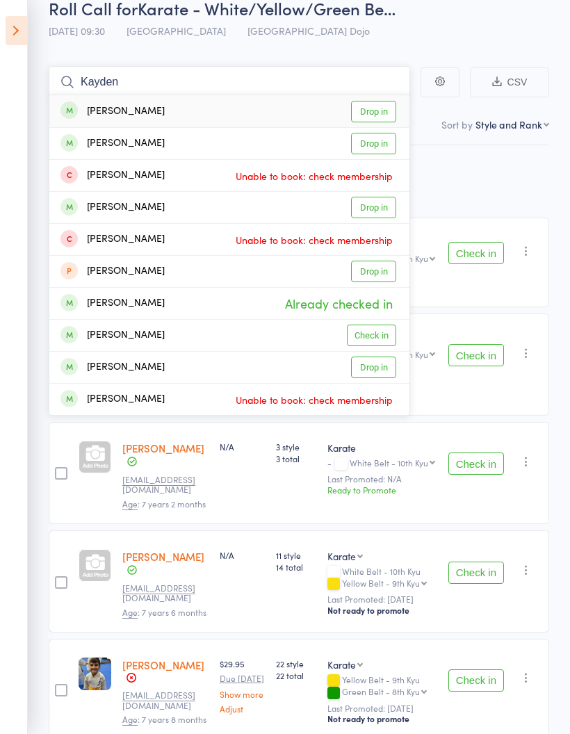
type input "Kayden"
click at [379, 114] on link "Drop in" at bounding box center [373, 112] width 45 height 22
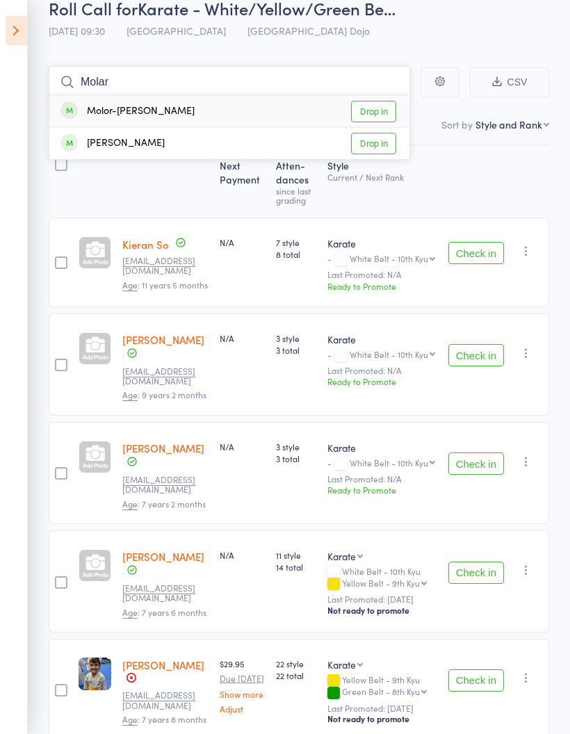
type input "Molar"
click at [381, 106] on link "Drop in" at bounding box center [373, 112] width 45 height 22
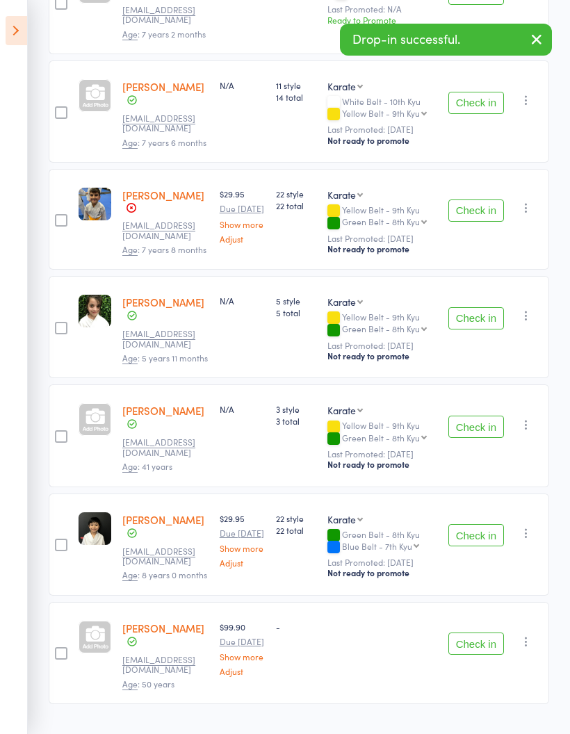
scroll to position [561, 0]
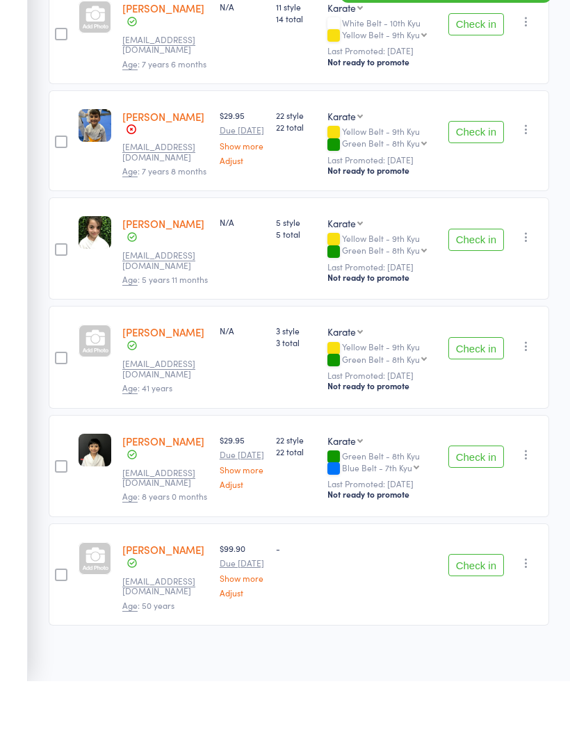
click at [479, 498] on button "Check in" at bounding box center [476, 509] width 56 height 22
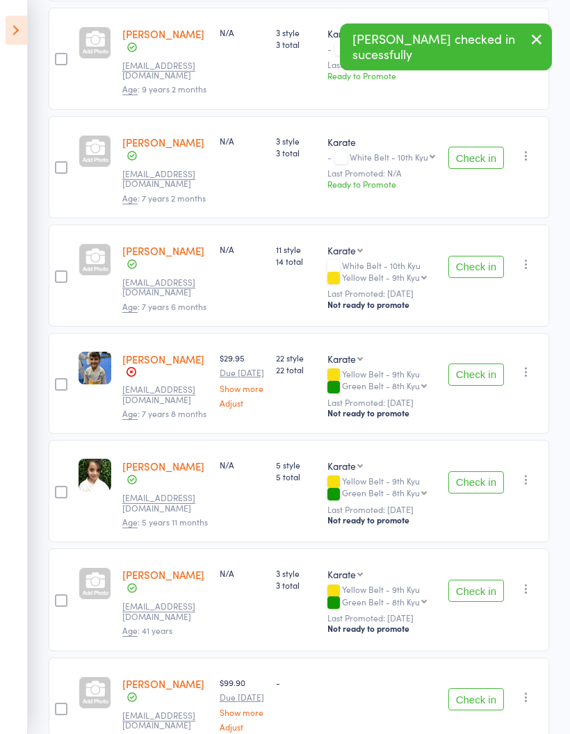
click at [461, 364] on button "Check in" at bounding box center [476, 375] width 56 height 22
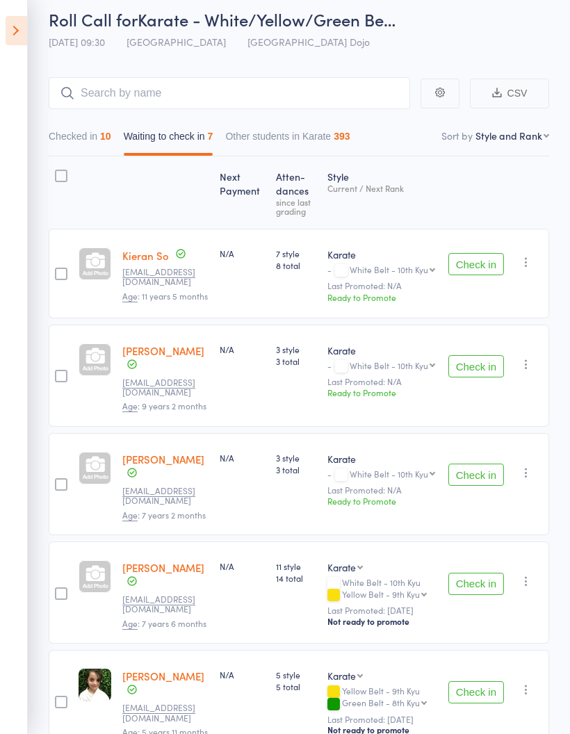
scroll to position [0, 0]
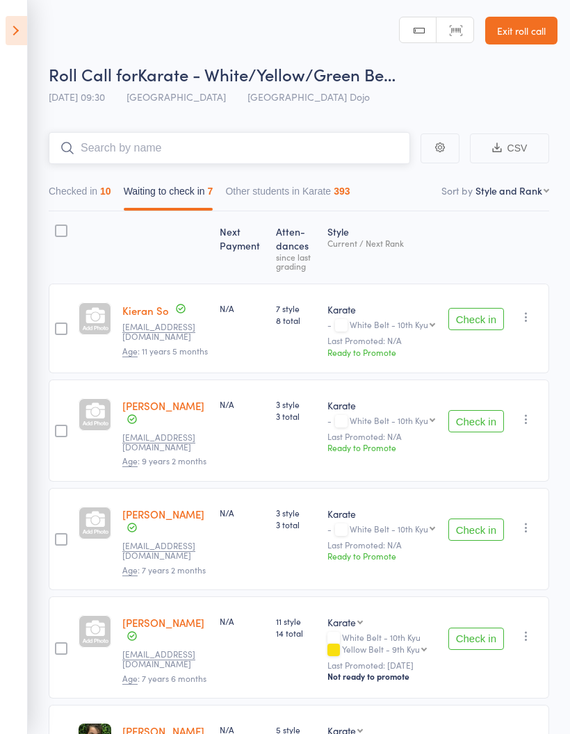
click at [281, 149] on input "search" at bounding box center [229, 148] width 361 height 32
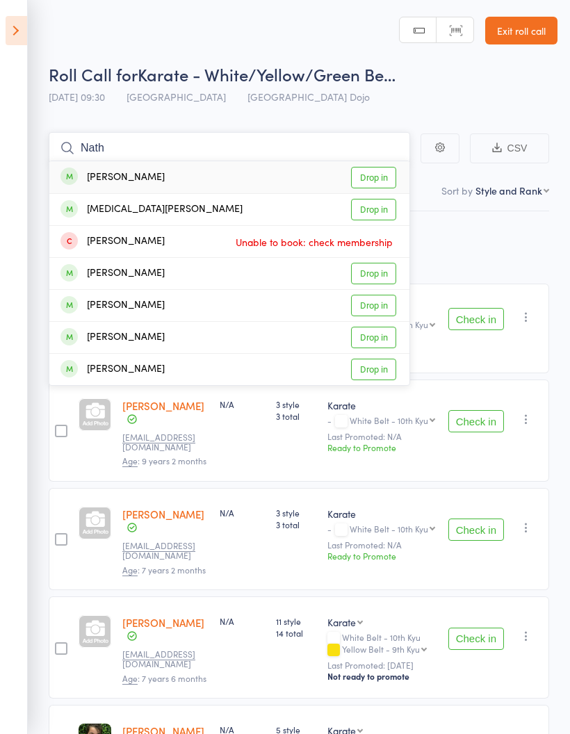
type input "Nath"
click at [372, 174] on link "Drop in" at bounding box center [373, 178] width 45 height 22
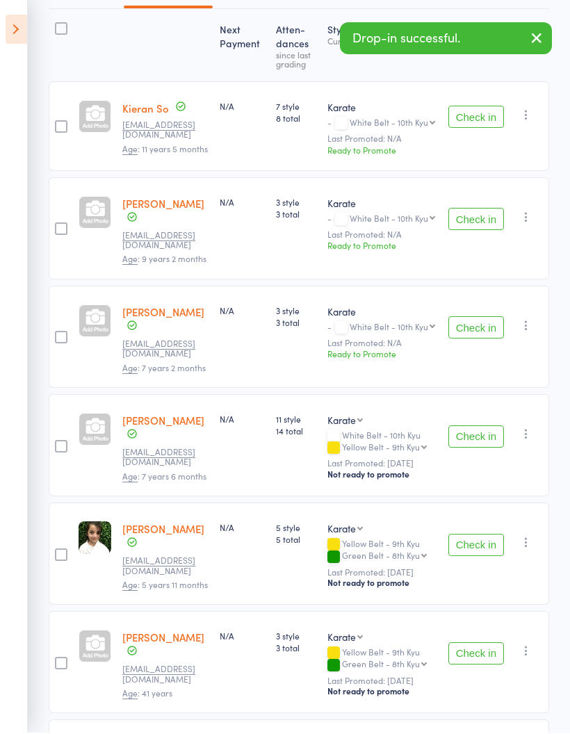
click at [472, 535] on button "Check in" at bounding box center [476, 546] width 56 height 22
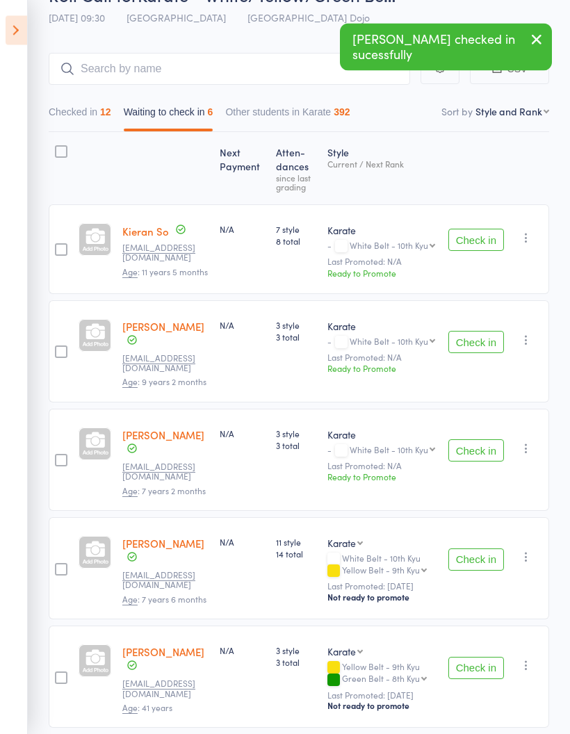
scroll to position [53, 0]
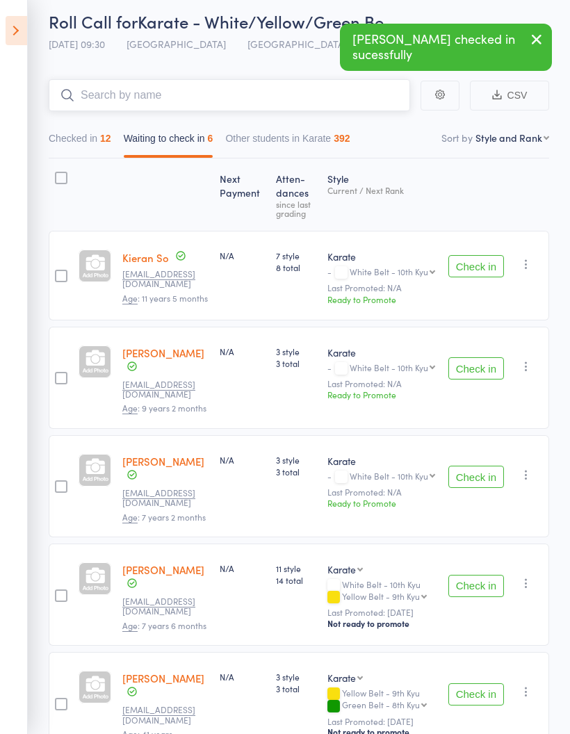
click at [259, 87] on input "search" at bounding box center [229, 95] width 361 height 32
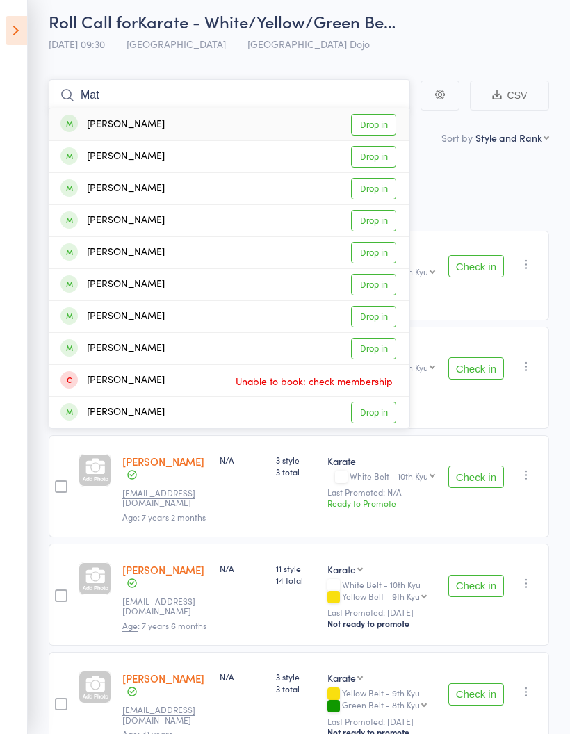
type input "Mat"
click at [370, 122] on link "Drop in" at bounding box center [373, 125] width 45 height 22
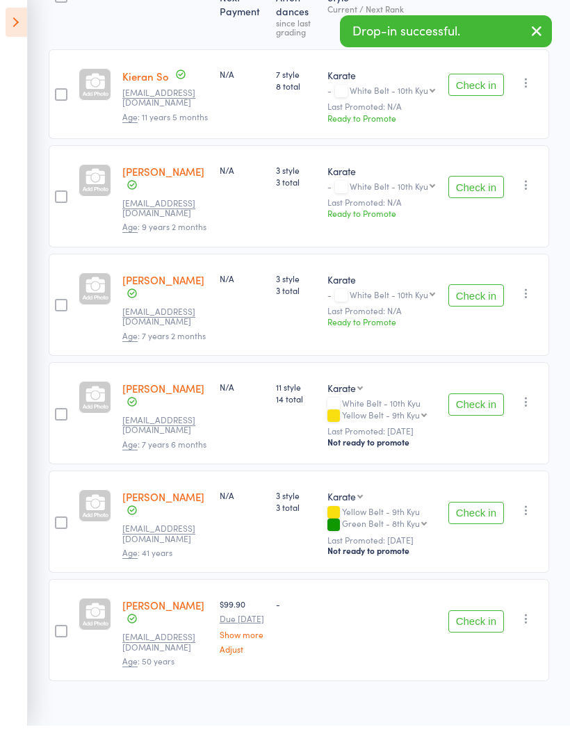
scroll to position [225, 0]
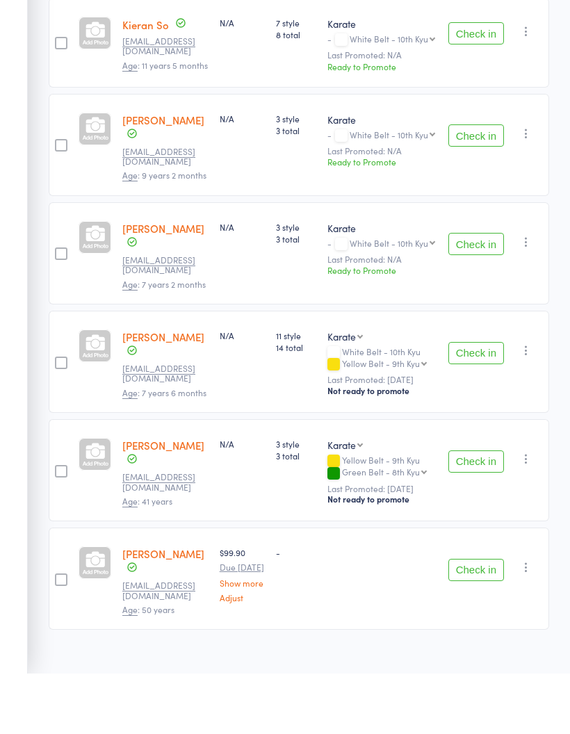
click at [463, 511] on button "Check in" at bounding box center [476, 522] width 56 height 22
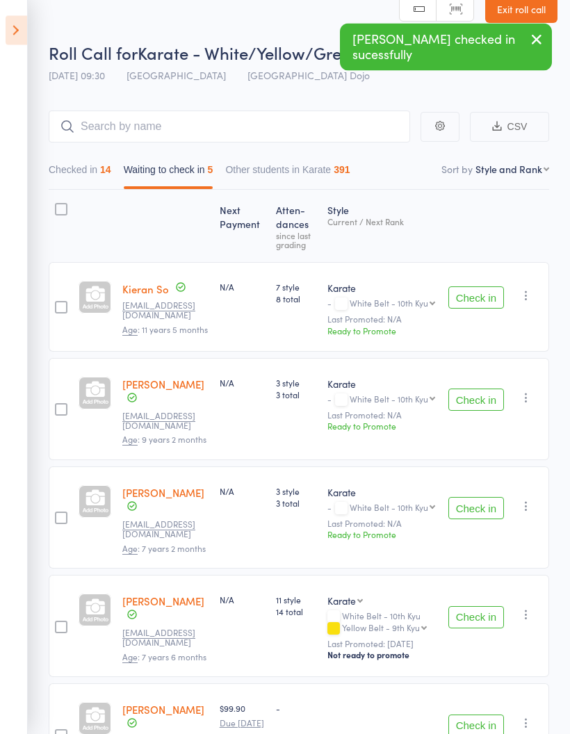
scroll to position [11, 0]
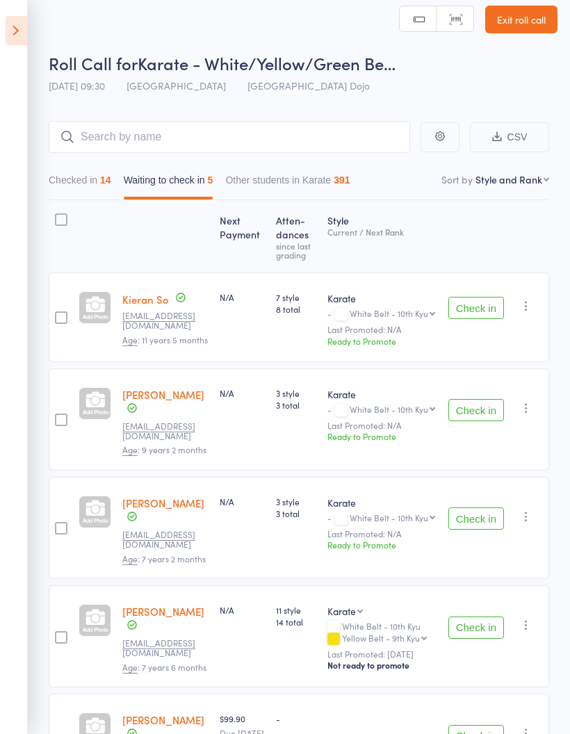
click at [476, 312] on button "Check in" at bounding box center [476, 308] width 56 height 22
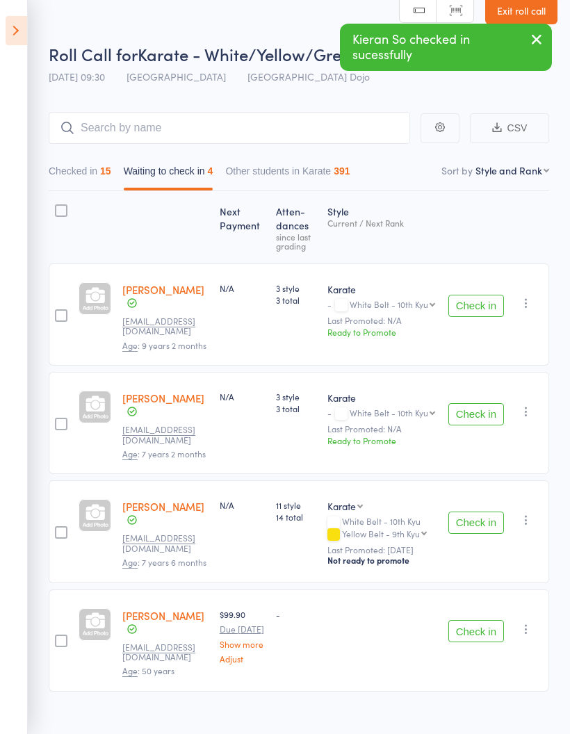
scroll to position [24, 0]
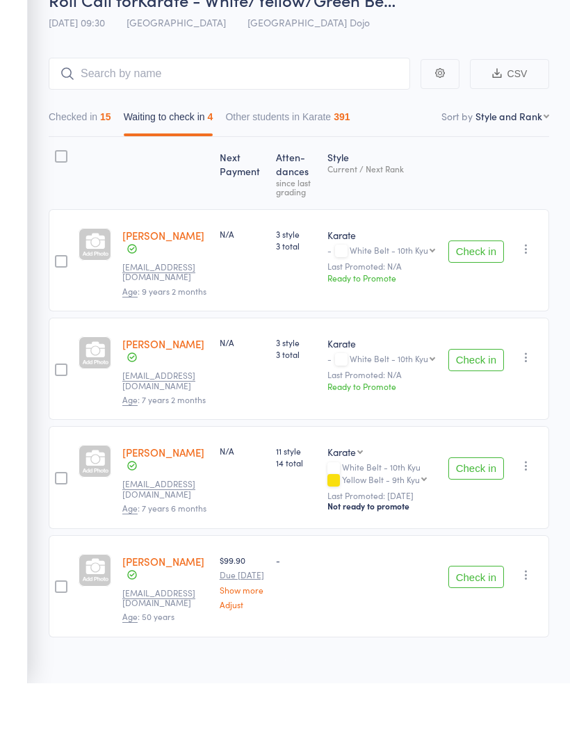
click at [482, 400] on button "Check in" at bounding box center [476, 411] width 56 height 22
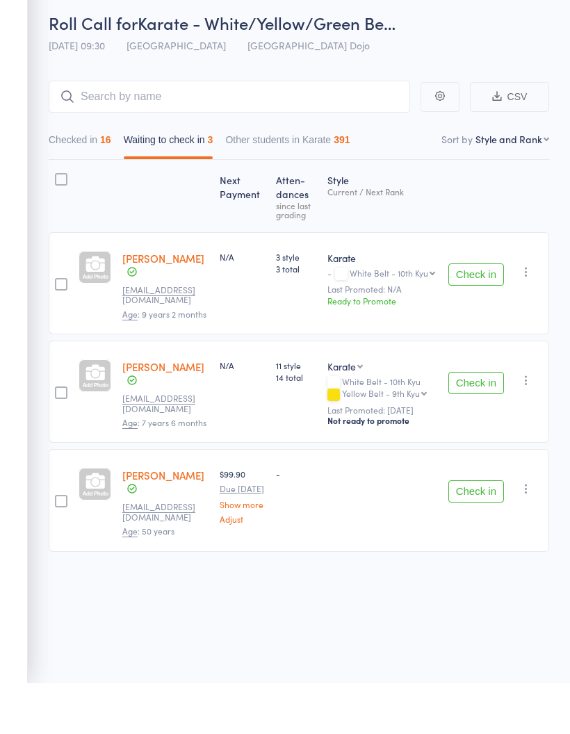
click at [477, 422] on button "Check in" at bounding box center [476, 433] width 56 height 22
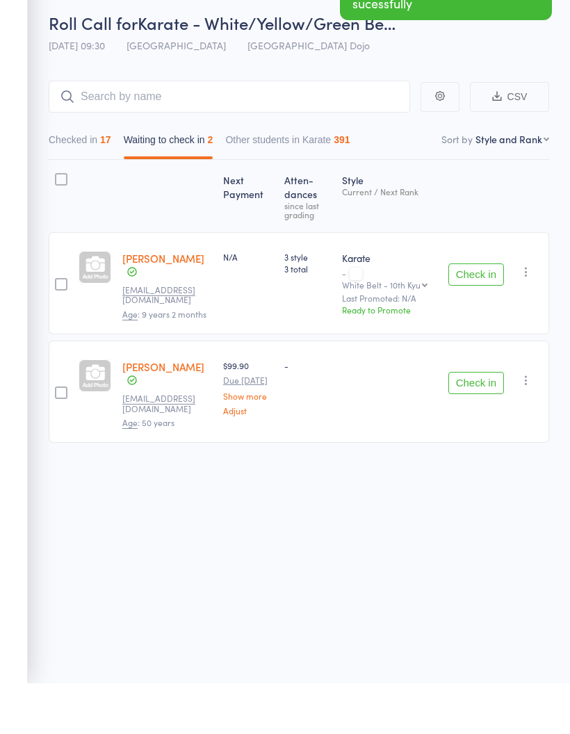
click at [479, 314] on button "Check in" at bounding box center [476, 325] width 56 height 22
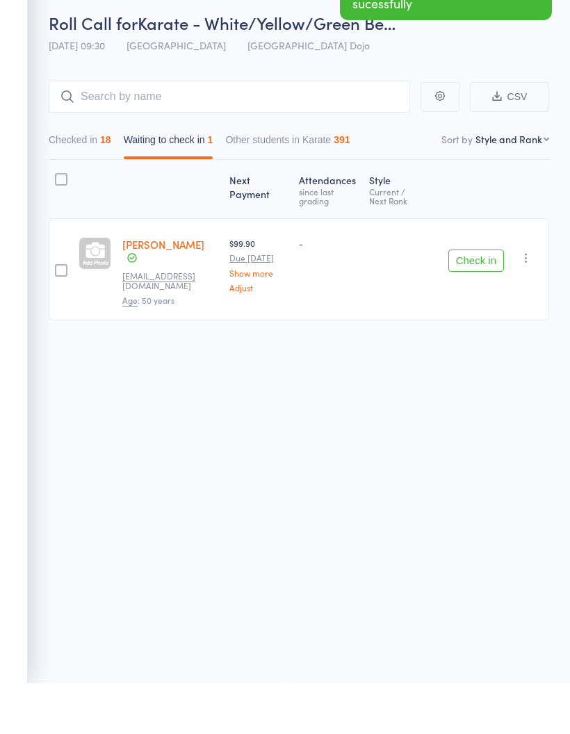
click at [475, 300] on button "Check in" at bounding box center [476, 311] width 56 height 22
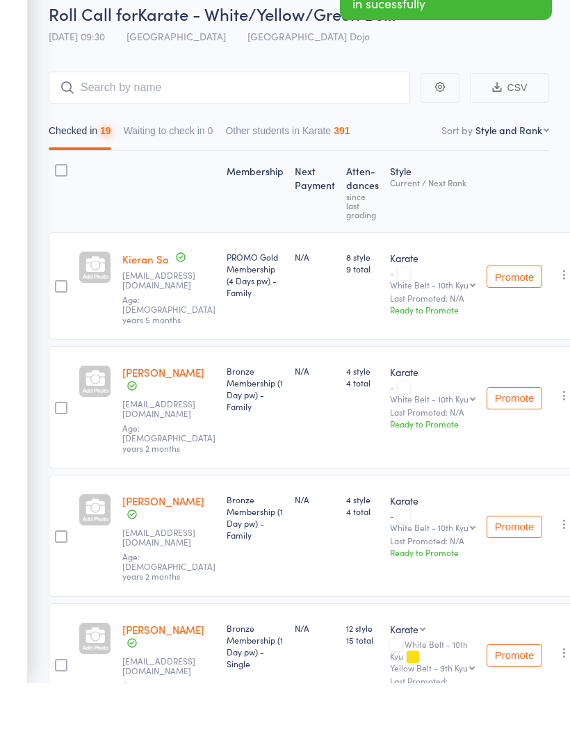
scroll to position [60, 0]
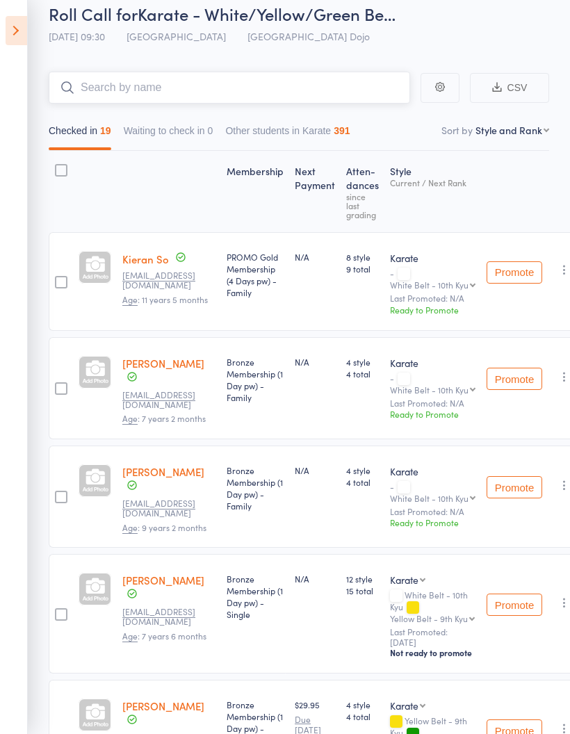
click at [252, 77] on input "search" at bounding box center [229, 88] width 361 height 32
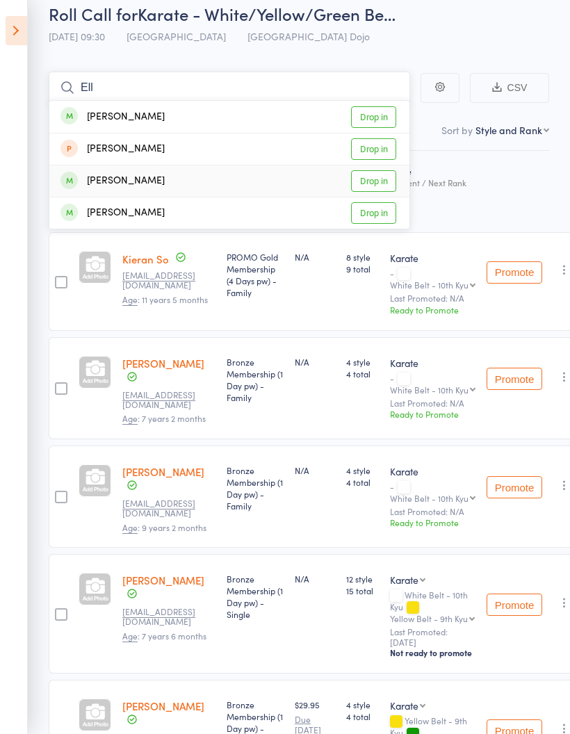
type input "Ell"
click at [387, 179] on link "Drop in" at bounding box center [373, 181] width 45 height 22
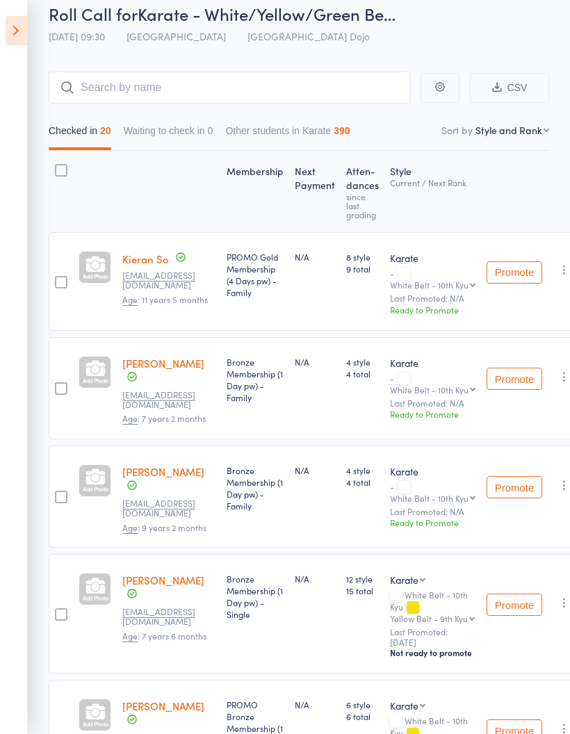
click at [22, 34] on icon at bounding box center [17, 30] width 22 height 29
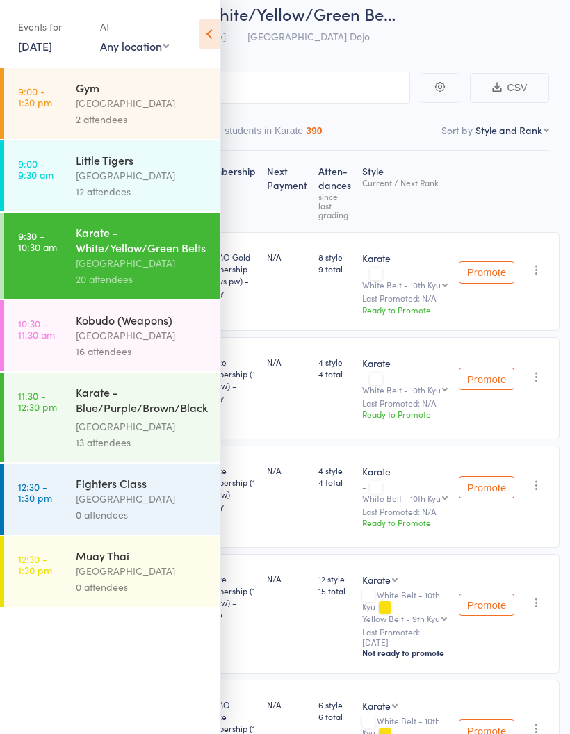
click at [148, 327] on div "Kobudo (Weapons)" at bounding box center [142, 319] width 133 height 15
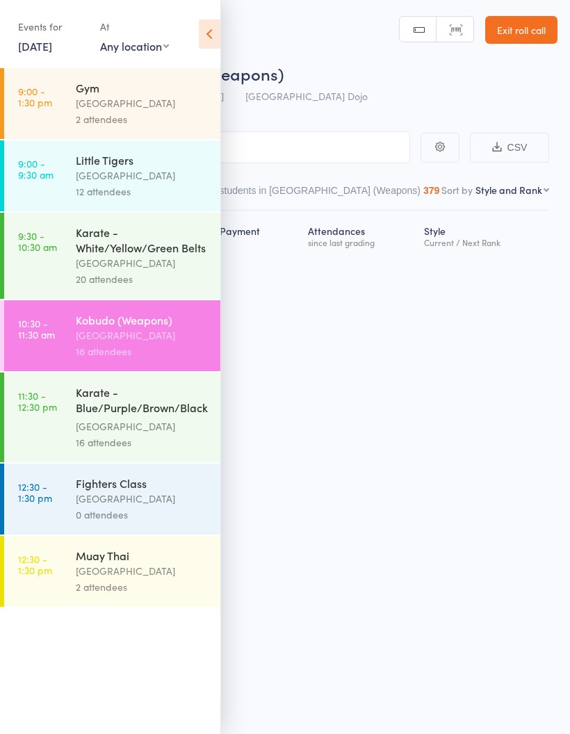
click at [208, 25] on icon at bounding box center [210, 33] width 22 height 29
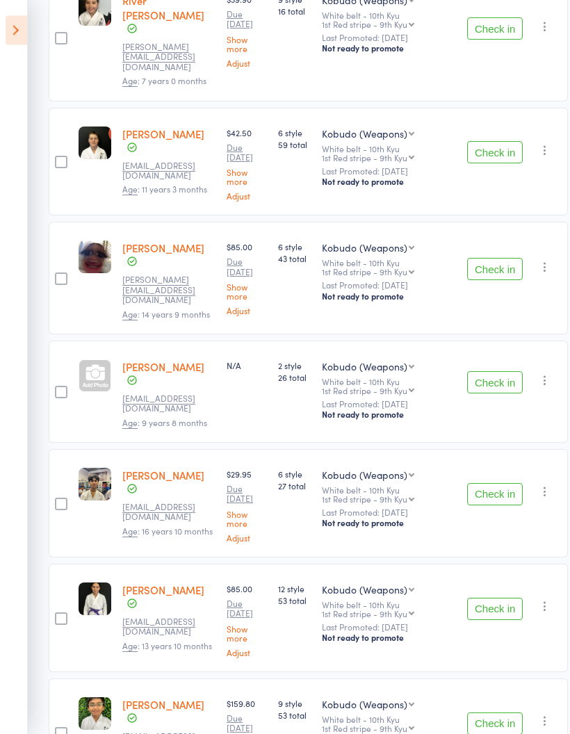
scroll to position [318, 0]
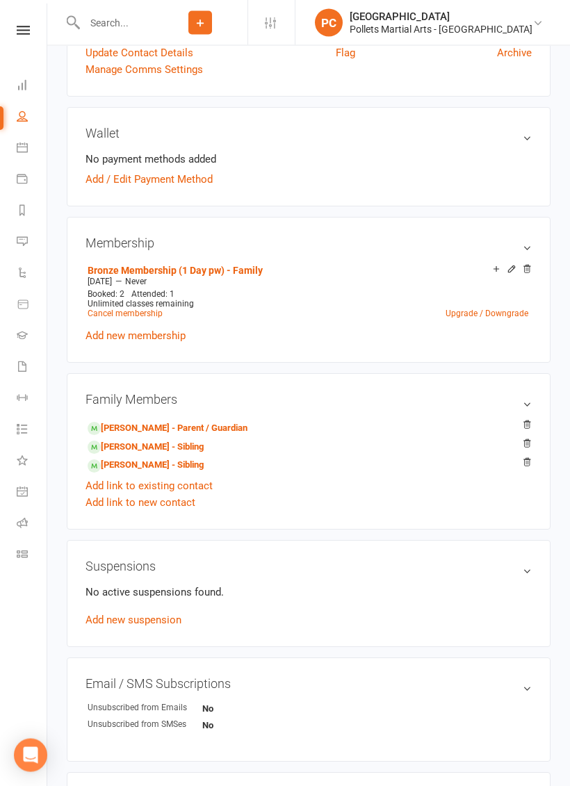
scroll to position [329, 0]
